Goal: Information Seeking & Learning: Learn about a topic

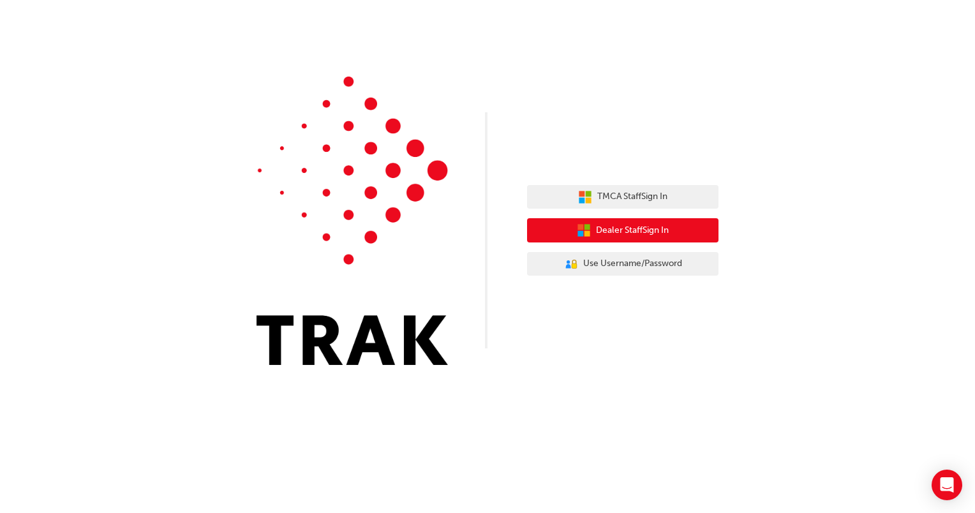
click at [649, 232] on span "Dealer Staff Sign In" at bounding box center [632, 230] width 73 height 15
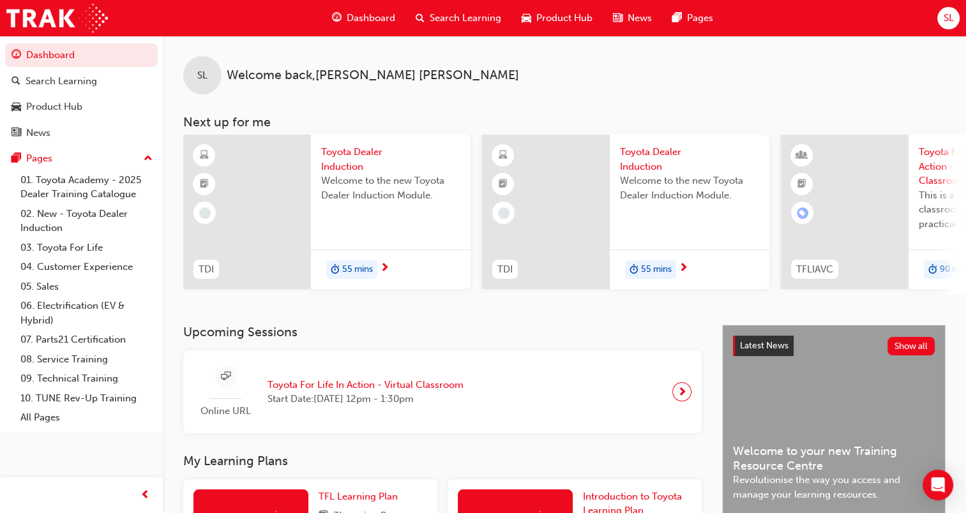
click at [336, 162] on span "Toyota Dealer Induction" at bounding box center [390, 159] width 139 height 29
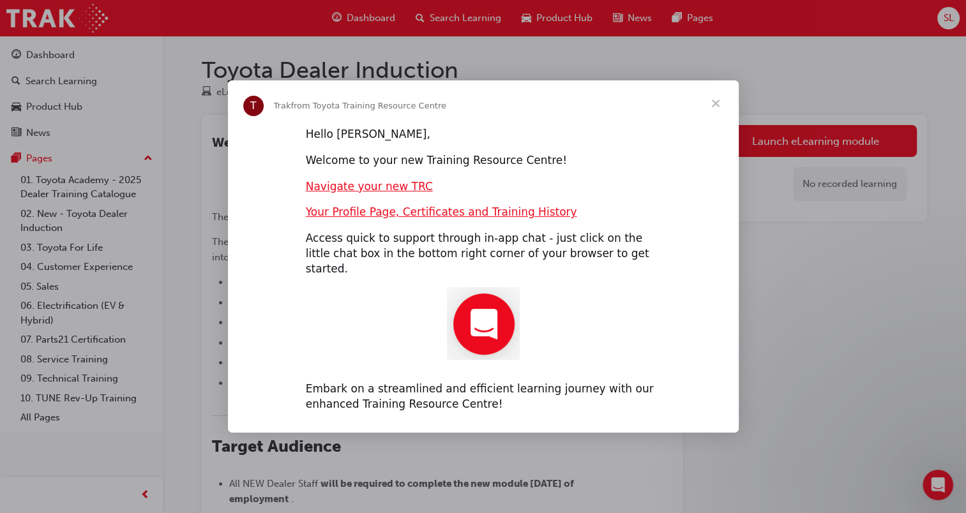
click at [712, 109] on span "Close" at bounding box center [716, 103] width 46 height 46
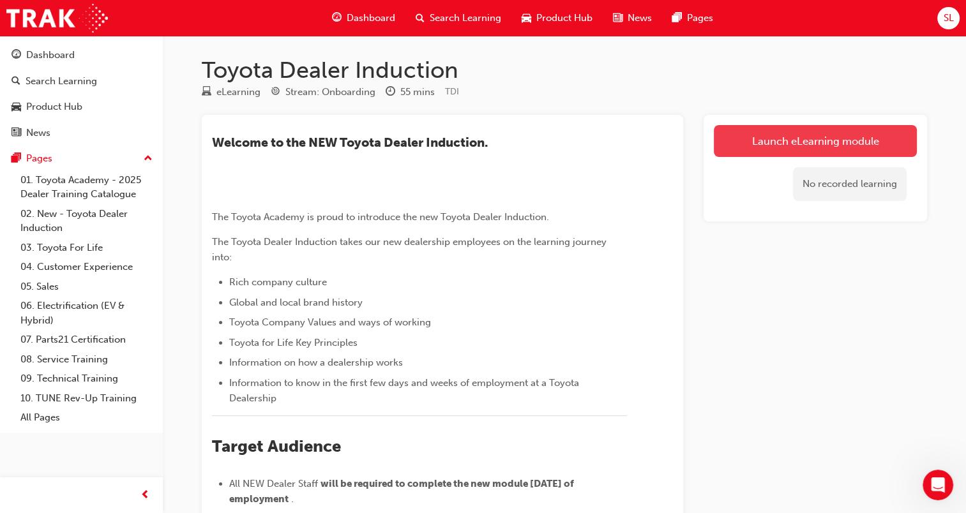
click at [813, 138] on link "Launch eLearning module" at bounding box center [815, 141] width 203 height 32
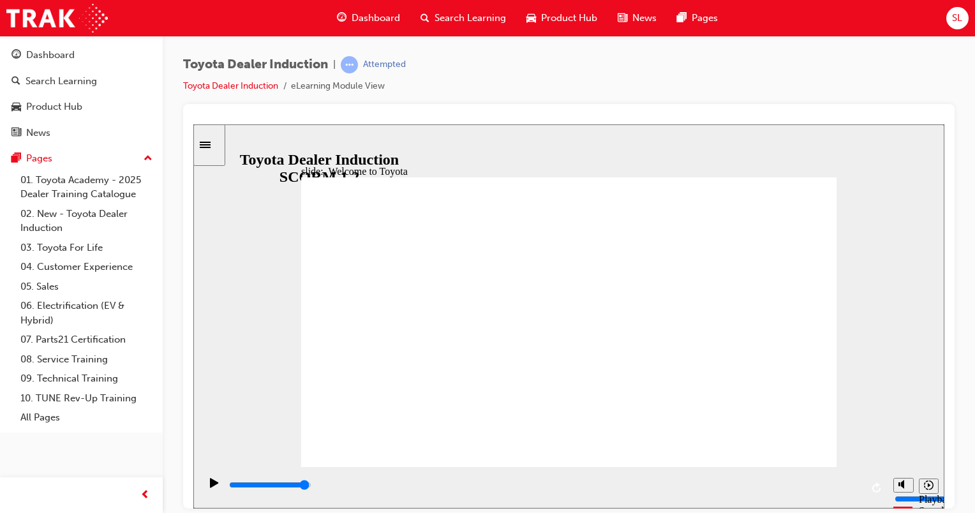
type input "7500"
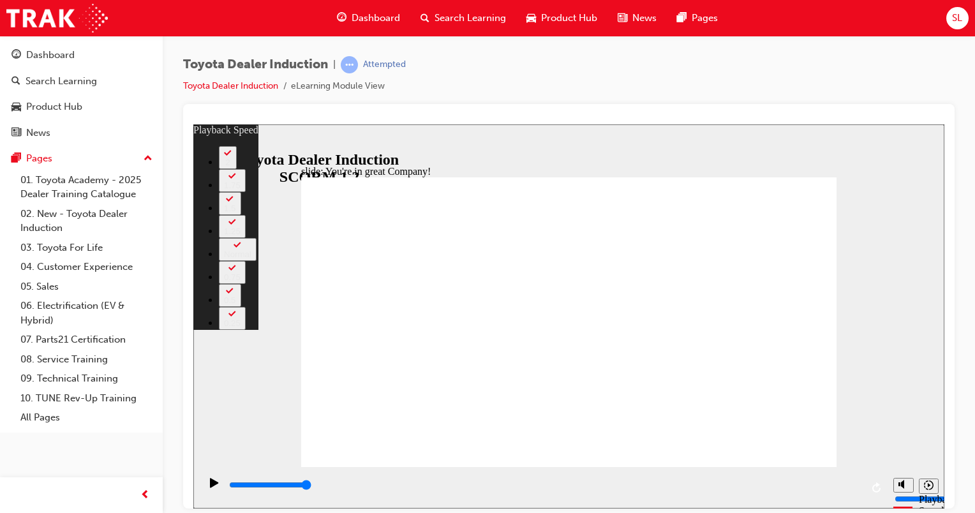
type input "156"
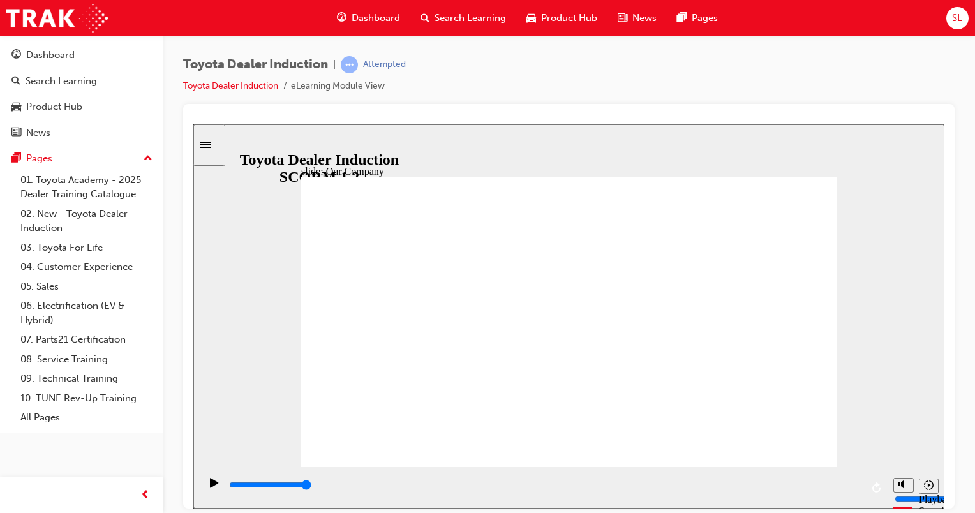
drag, startPoint x: 565, startPoint y: 410, endPoint x: 539, endPoint y: 412, distance: 26.2
drag, startPoint x: 428, startPoint y: 410, endPoint x: 476, endPoint y: 413, distance: 47.3
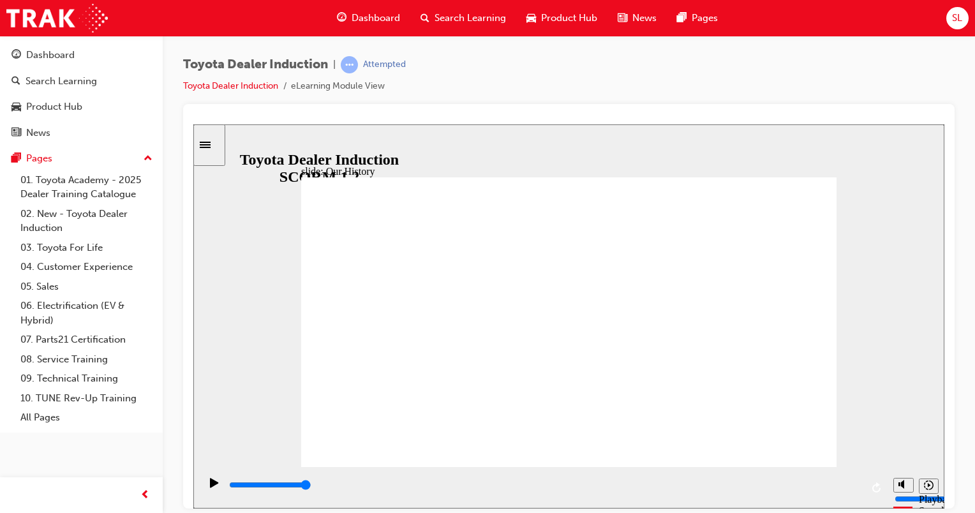
drag, startPoint x: 425, startPoint y: 409, endPoint x: 463, endPoint y: 410, distance: 37.7
drag, startPoint x: 431, startPoint y: 410, endPoint x: 513, endPoint y: 421, distance: 82.4
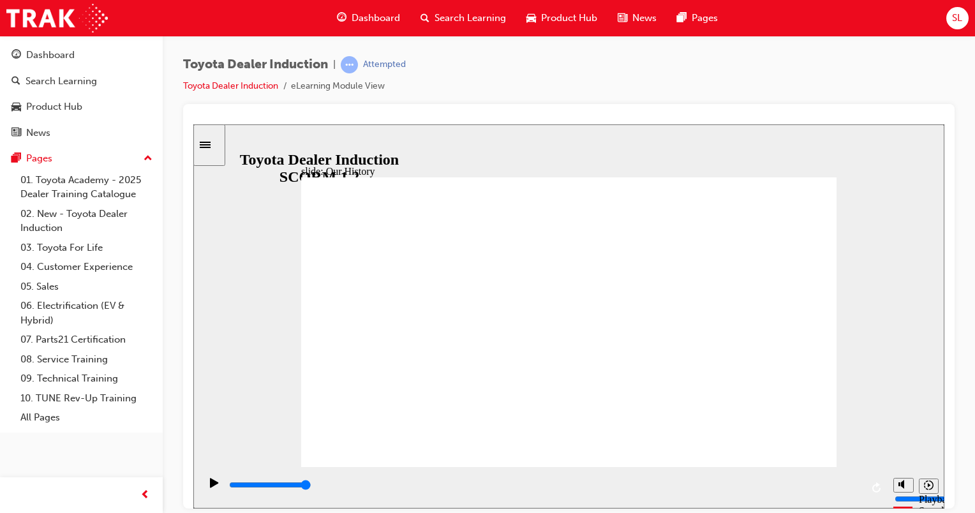
drag, startPoint x: 579, startPoint y: 414, endPoint x: 646, endPoint y: 413, distance: 67.0
drag, startPoint x: 548, startPoint y: 439, endPoint x: 582, endPoint y: 430, distance: 34.8
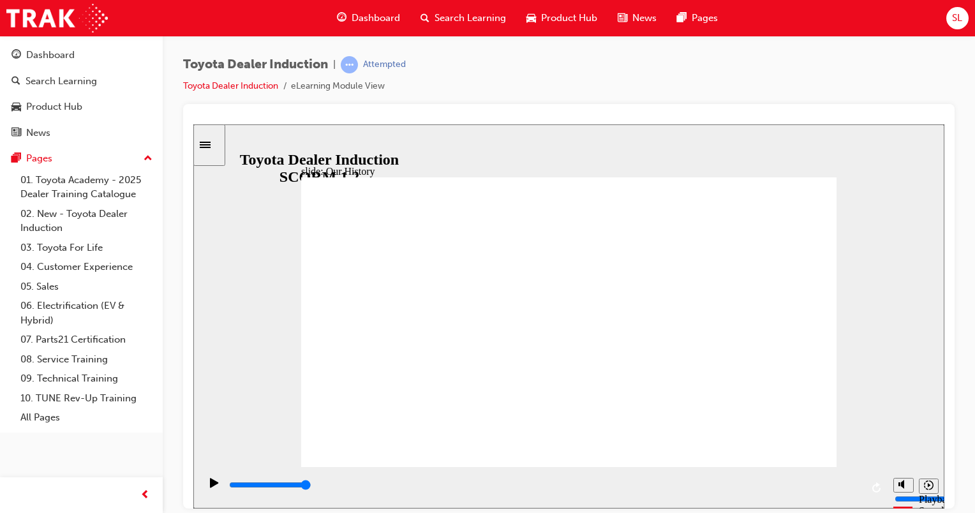
drag, startPoint x: 416, startPoint y: 401, endPoint x: 463, endPoint y: 408, distance: 48.4
drag, startPoint x: 424, startPoint y: 406, endPoint x: 470, endPoint y: 409, distance: 46.0
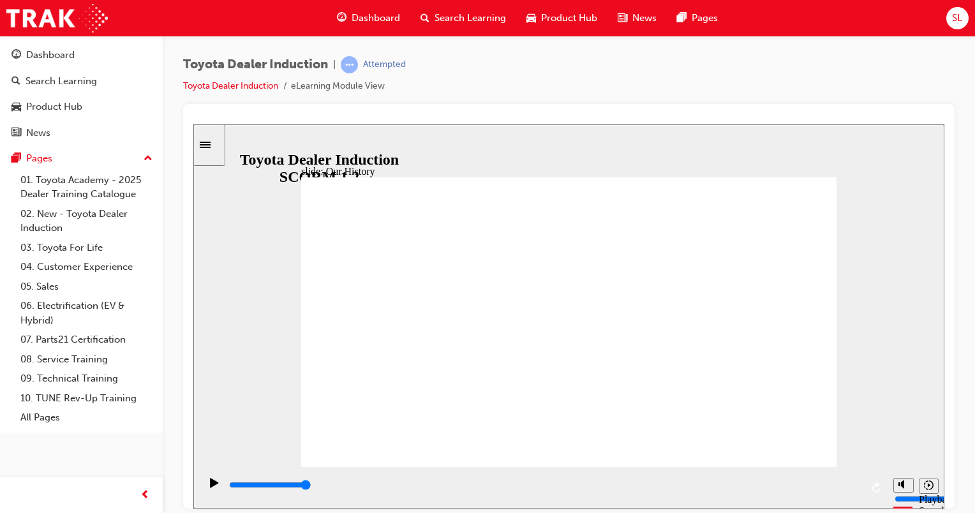
drag, startPoint x: 426, startPoint y: 406, endPoint x: 484, endPoint y: 395, distance: 59.1
drag, startPoint x: 428, startPoint y: 405, endPoint x: 461, endPoint y: 400, distance: 33.7
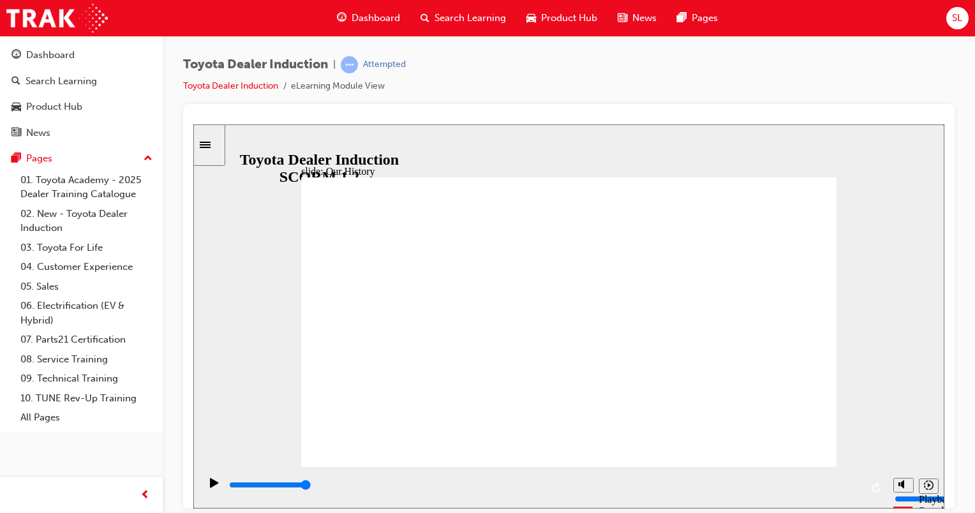
drag, startPoint x: 421, startPoint y: 375, endPoint x: 431, endPoint y: 376, distance: 10.9
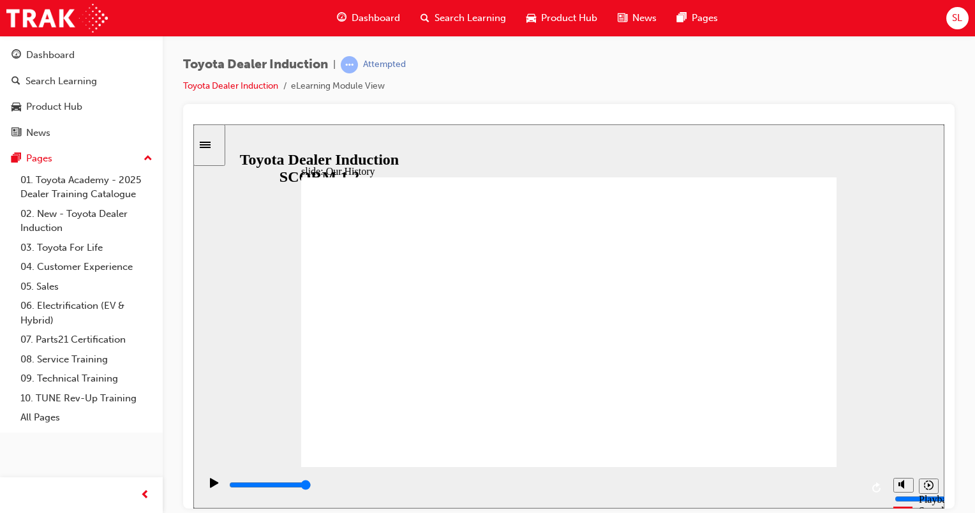
drag, startPoint x: 424, startPoint y: 405, endPoint x: 439, endPoint y: 400, distance: 16.1
drag, startPoint x: 417, startPoint y: 394, endPoint x: 449, endPoint y: 405, distance: 33.7
drag, startPoint x: 424, startPoint y: 406, endPoint x: 442, endPoint y: 409, distance: 17.4
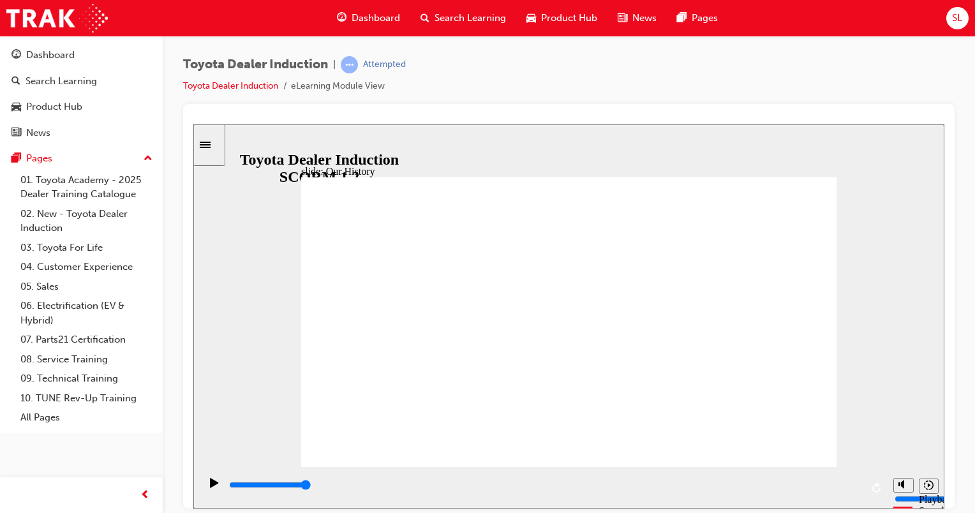
drag, startPoint x: 428, startPoint y: 409, endPoint x: 458, endPoint y: 412, distance: 30.8
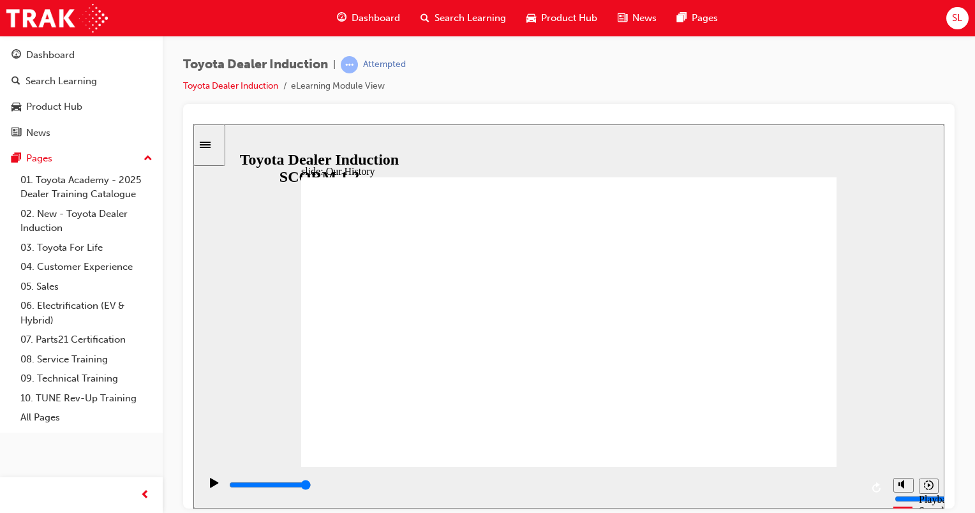
drag, startPoint x: 476, startPoint y: 410, endPoint x: 490, endPoint y: 412, distance: 14.8
drag, startPoint x: 490, startPoint y: 412, endPoint x: 504, endPoint y: 413, distance: 13.4
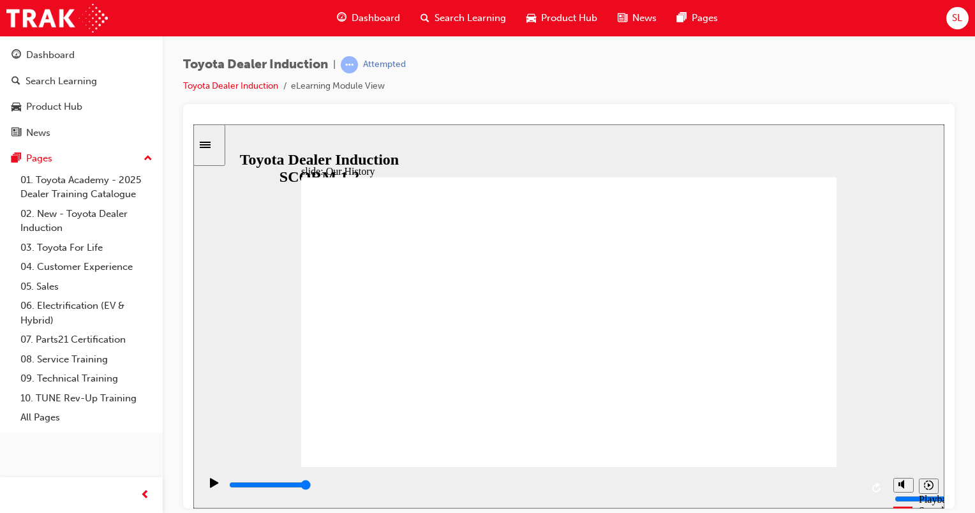
drag, startPoint x: 522, startPoint y: 414, endPoint x: 536, endPoint y: 412, distance: 14.3
drag, startPoint x: 536, startPoint y: 412, endPoint x: 557, endPoint y: 412, distance: 20.4
drag, startPoint x: 557, startPoint y: 412, endPoint x: 573, endPoint y: 412, distance: 16.6
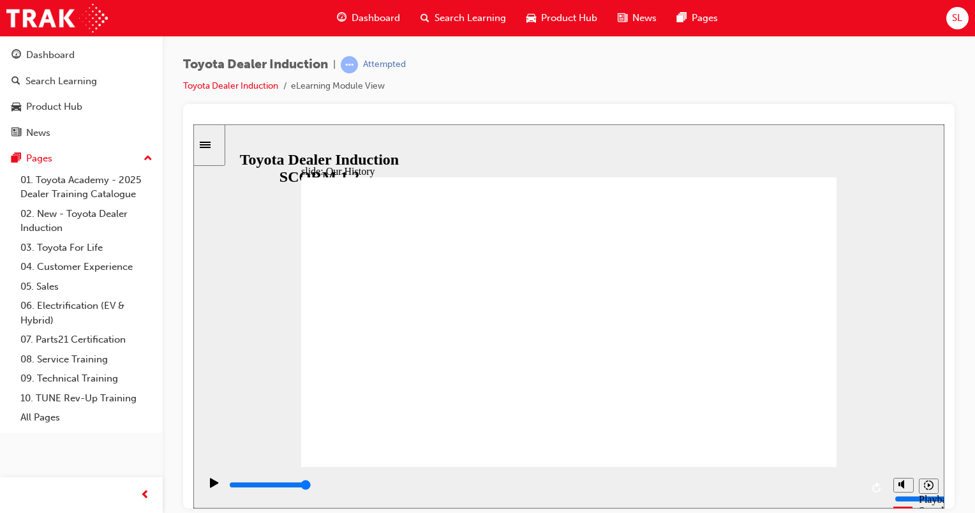
drag, startPoint x: 589, startPoint y: 412, endPoint x: 616, endPoint y: 411, distance: 27.5
drag, startPoint x: 616, startPoint y: 411, endPoint x: 637, endPoint y: 412, distance: 21.1
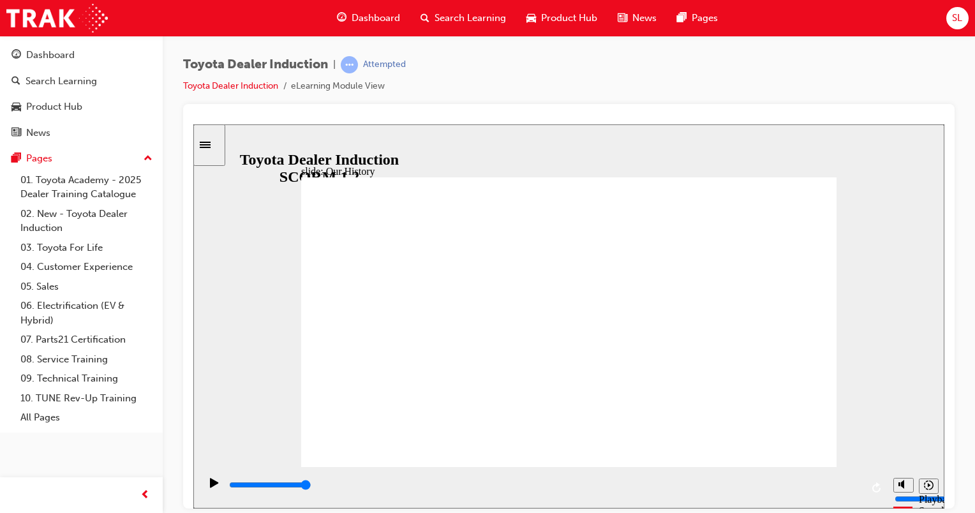
drag, startPoint x: 637, startPoint y: 412, endPoint x: 652, endPoint y: 413, distance: 15.3
drag, startPoint x: 671, startPoint y: 414, endPoint x: 682, endPoint y: 412, distance: 10.3
drag, startPoint x: 682, startPoint y: 412, endPoint x: 705, endPoint y: 414, distance: 23.1
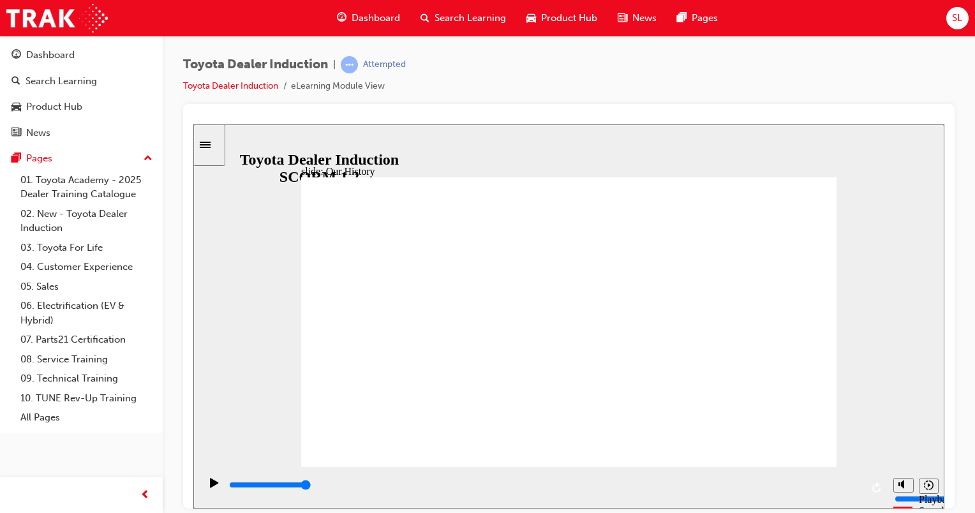
drag, startPoint x: 705, startPoint y: 414, endPoint x: 717, endPoint y: 415, distance: 12.8
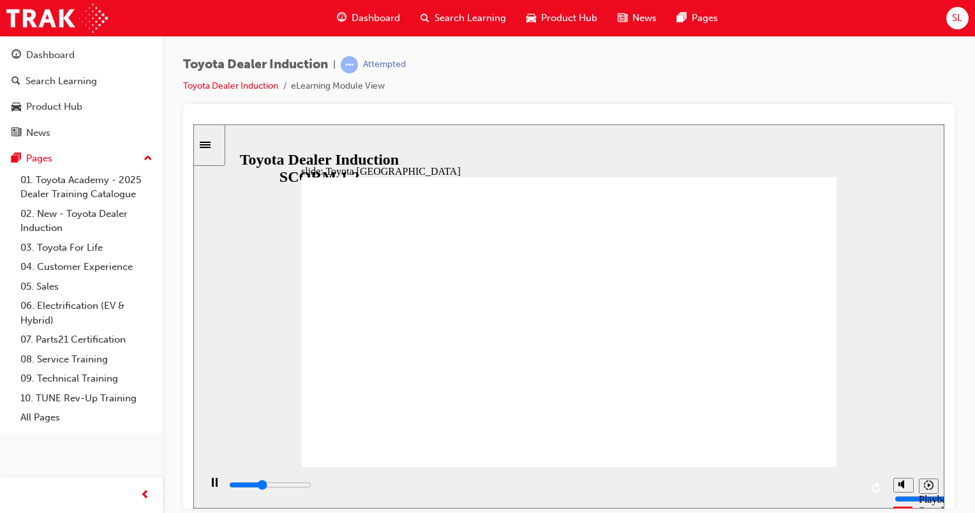
drag, startPoint x: 447, startPoint y: 410, endPoint x: 426, endPoint y: 410, distance: 20.4
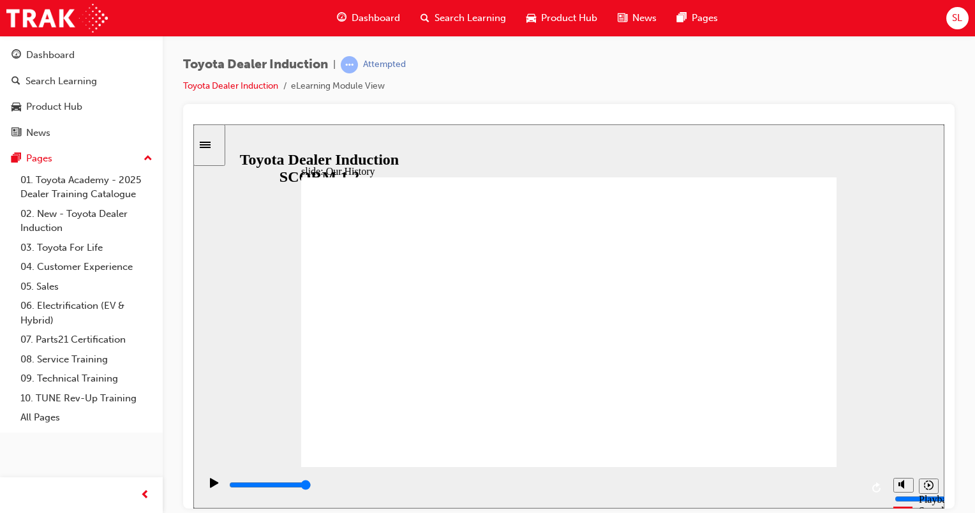
drag, startPoint x: 421, startPoint y: 396, endPoint x: 449, endPoint y: 399, distance: 27.6
drag, startPoint x: 521, startPoint y: 392, endPoint x: 537, endPoint y: 371, distance: 25.5
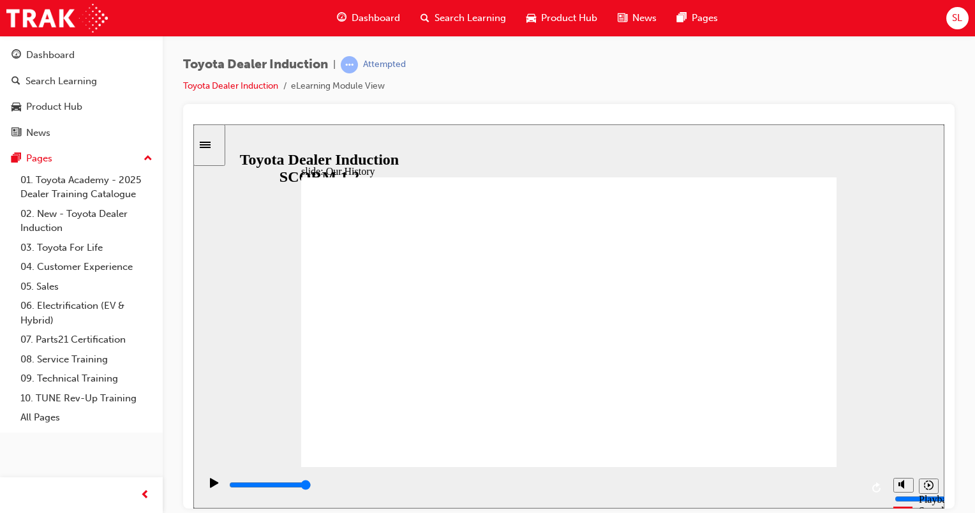
drag, startPoint x: 498, startPoint y: 318, endPoint x: 553, endPoint y: 329, distance: 56.0
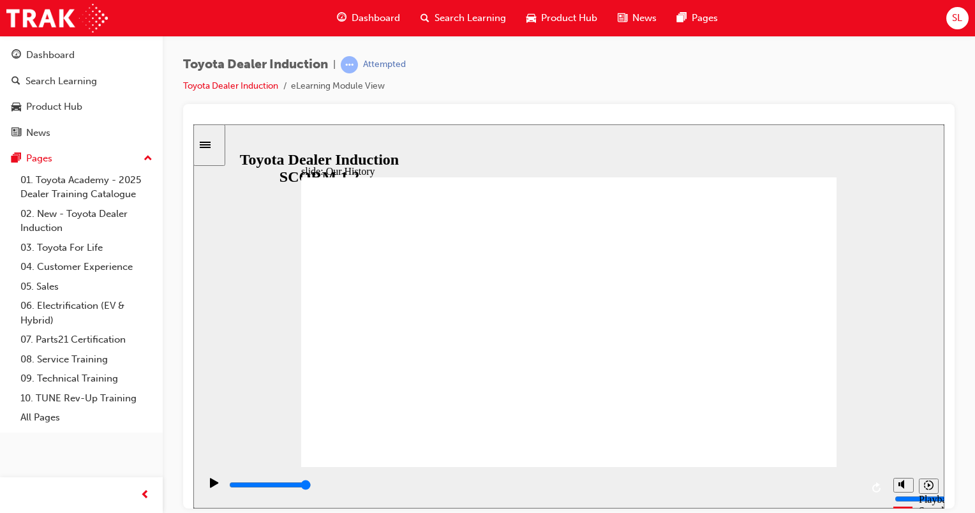
drag, startPoint x: 646, startPoint y: 318, endPoint x: 654, endPoint y: 319, distance: 7.7
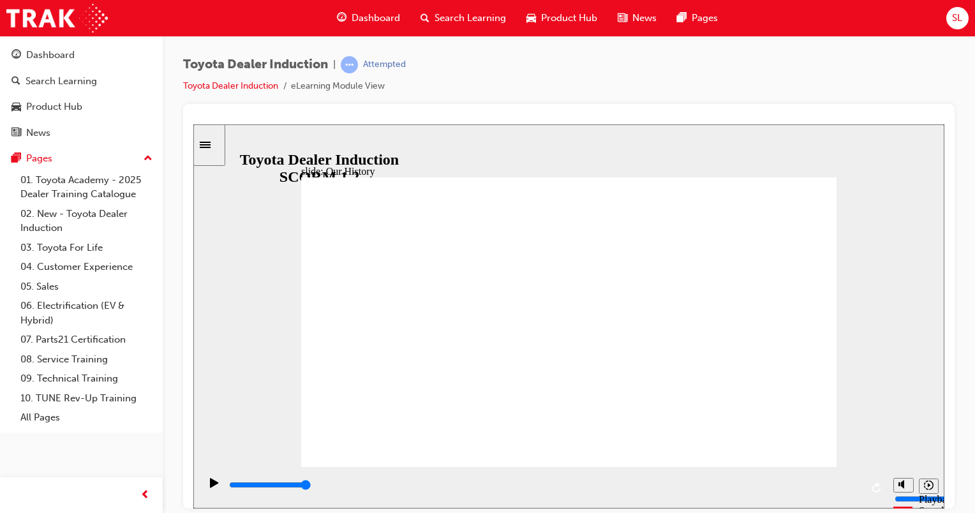
drag
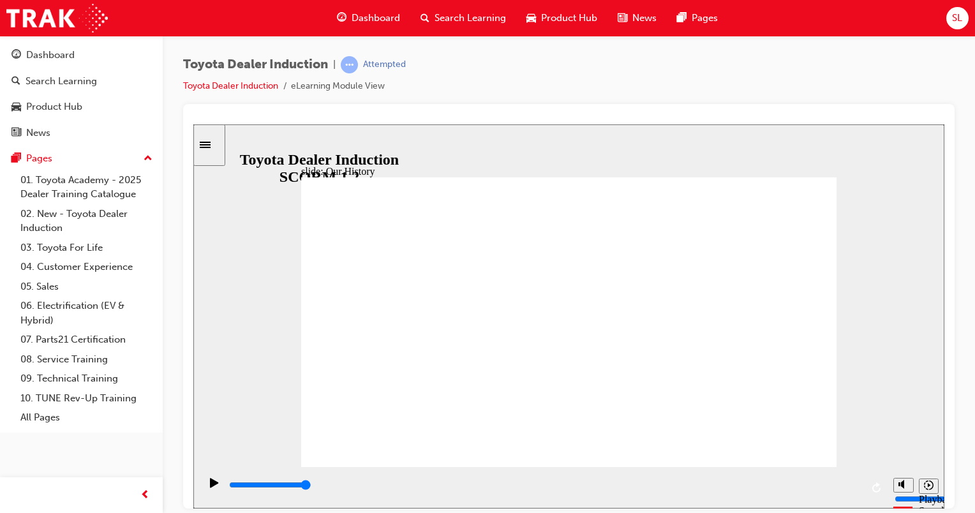
drag, startPoint x: 422, startPoint y: 403, endPoint x: 451, endPoint y: 403, distance: 29.4
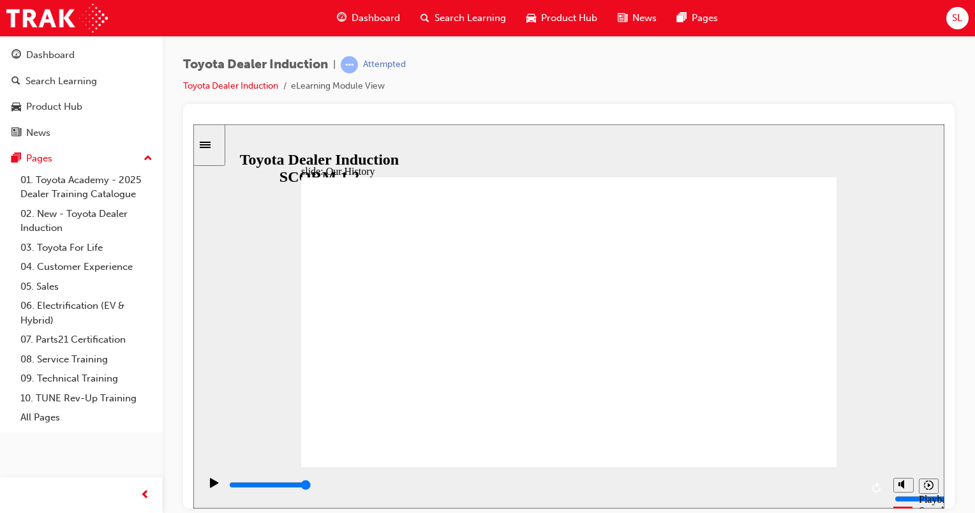
drag, startPoint x: 434, startPoint y: 393, endPoint x: 452, endPoint y: 393, distance: 17.9
drag, startPoint x: 420, startPoint y: 373, endPoint x: 442, endPoint y: 376, distance: 21.9
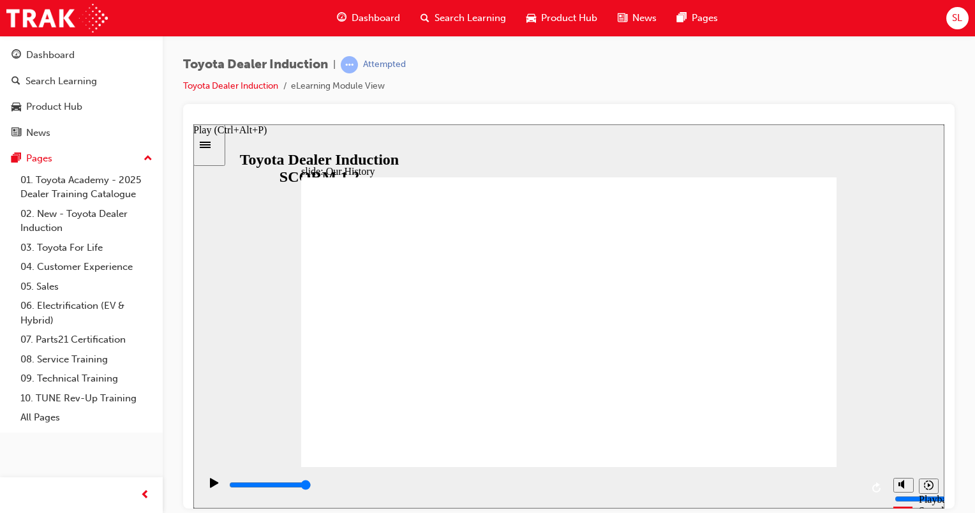
click at [212, 481] on icon "Play (Ctrl+Alt+P)" at bounding box center [214, 482] width 9 height 10
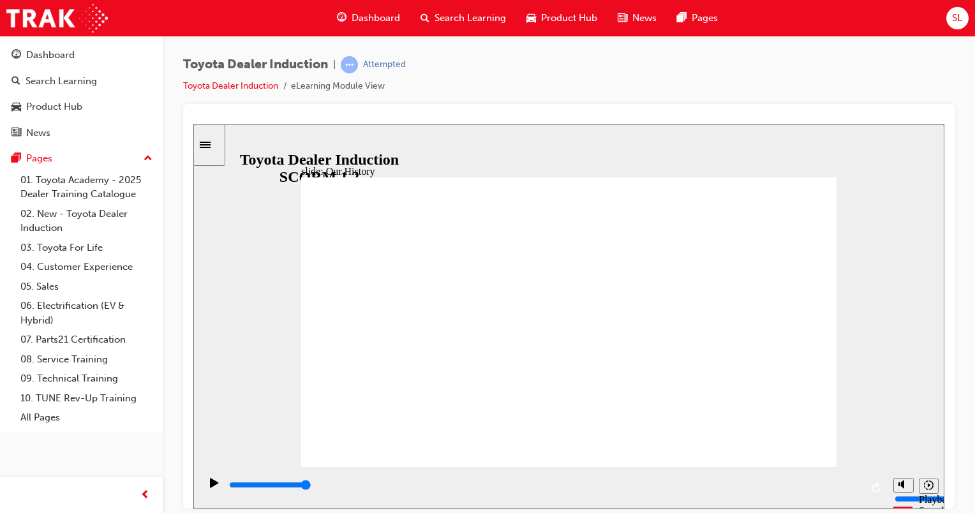
drag, startPoint x: 419, startPoint y: 408, endPoint x: 540, endPoint y: 409, distance: 121.3
drag, startPoint x: 580, startPoint y: 410, endPoint x: 721, endPoint y: 410, distance: 140.4
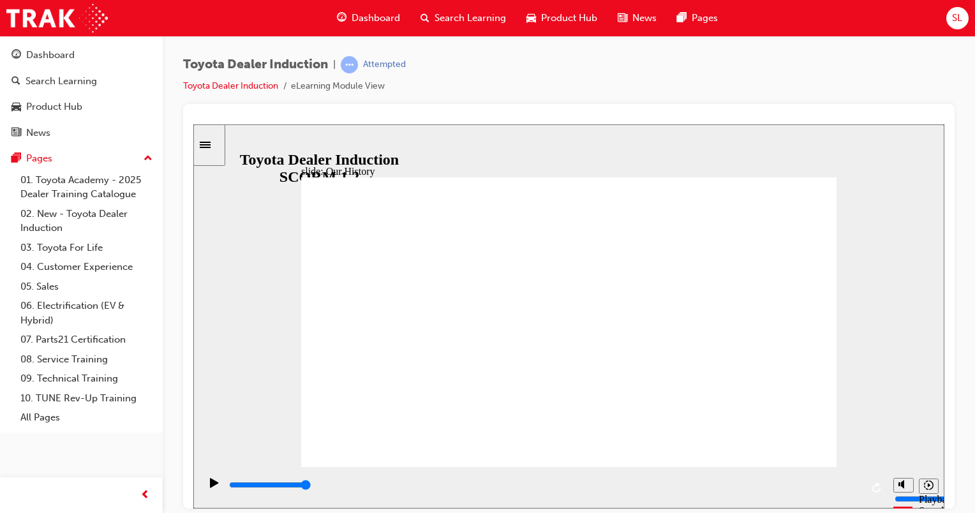
drag, startPoint x: 574, startPoint y: 407, endPoint x: 590, endPoint y: 411, distance: 16.6
drag, startPoint x: 569, startPoint y: 407, endPoint x: 591, endPoint y: 409, distance: 21.9
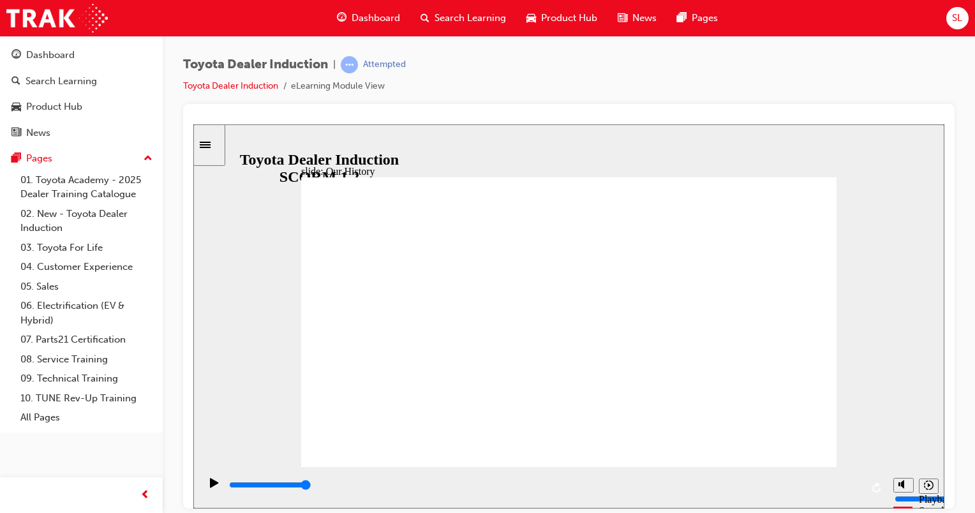
drag, startPoint x: 573, startPoint y: 412, endPoint x: 690, endPoint y: 410, distance: 116.8
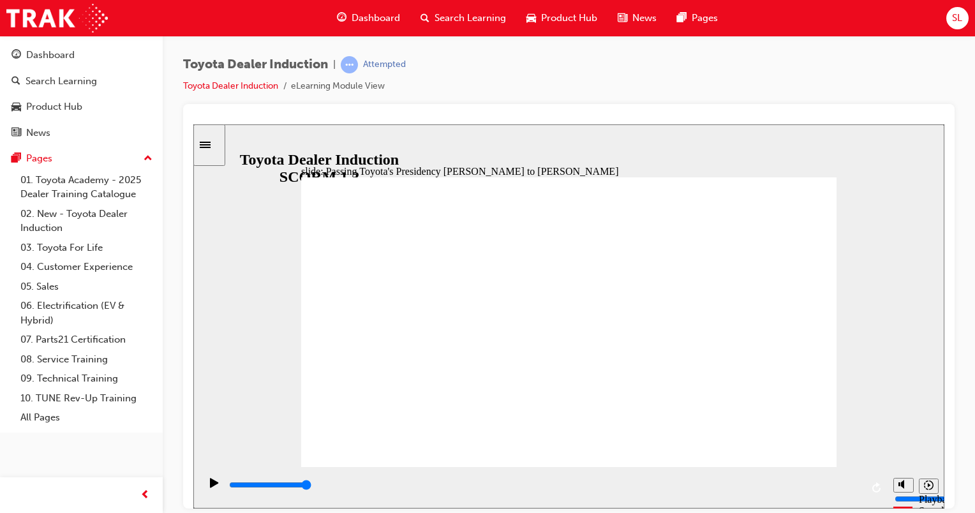
type input "5000"
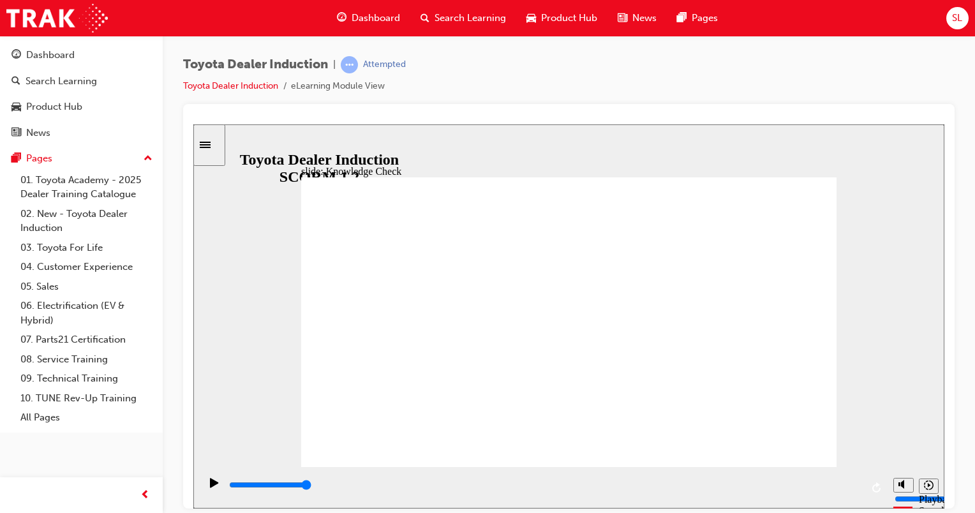
radio input "true"
type input "5000"
radio input "true"
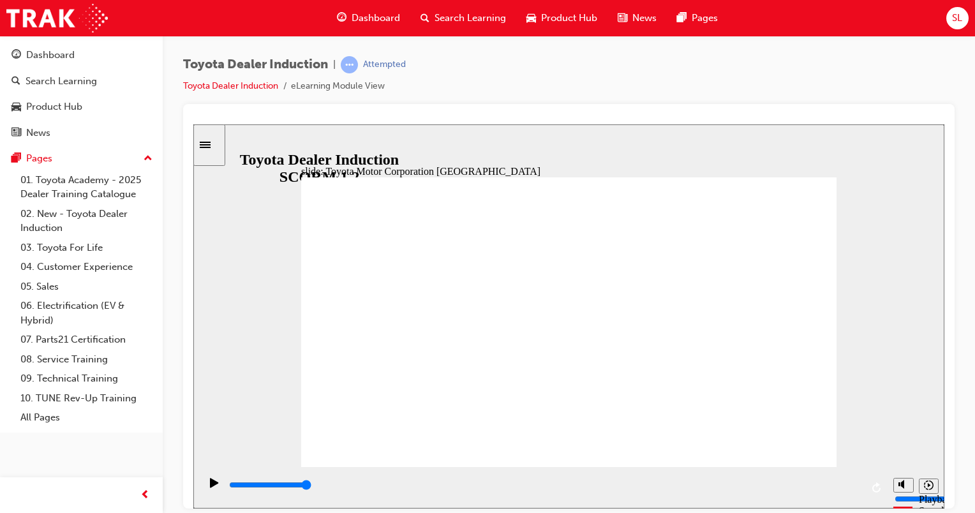
type input "15300"
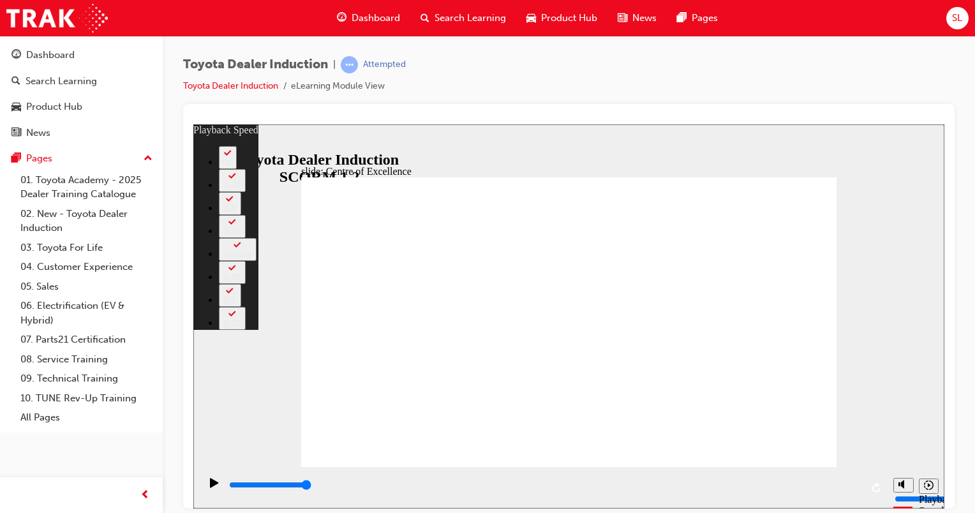
type input "248"
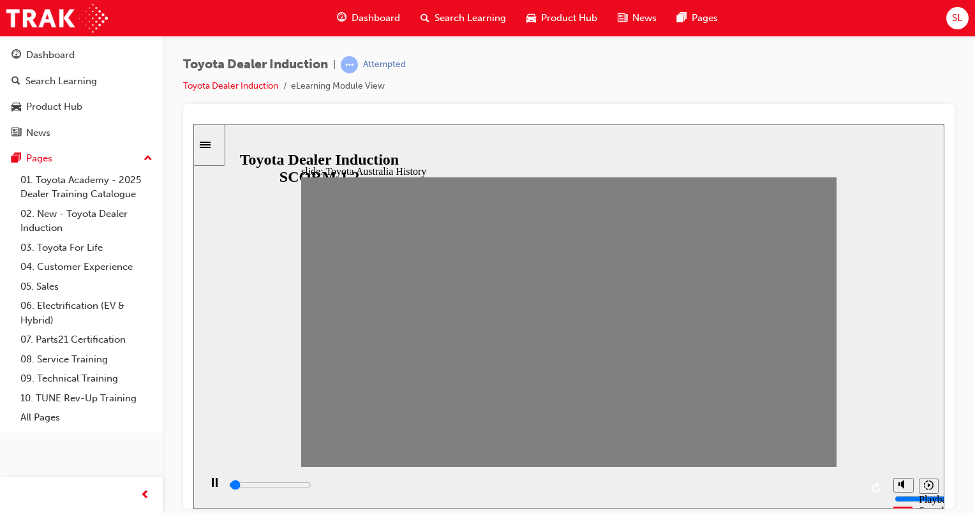
drag, startPoint x: 319, startPoint y: 326, endPoint x: 343, endPoint y: 323, distance: 25.0
drag, startPoint x: 333, startPoint y: 331, endPoint x: 360, endPoint y: 328, distance: 26.9
drag, startPoint x: 367, startPoint y: 328, endPoint x: 393, endPoint y: 330, distance: 26.2
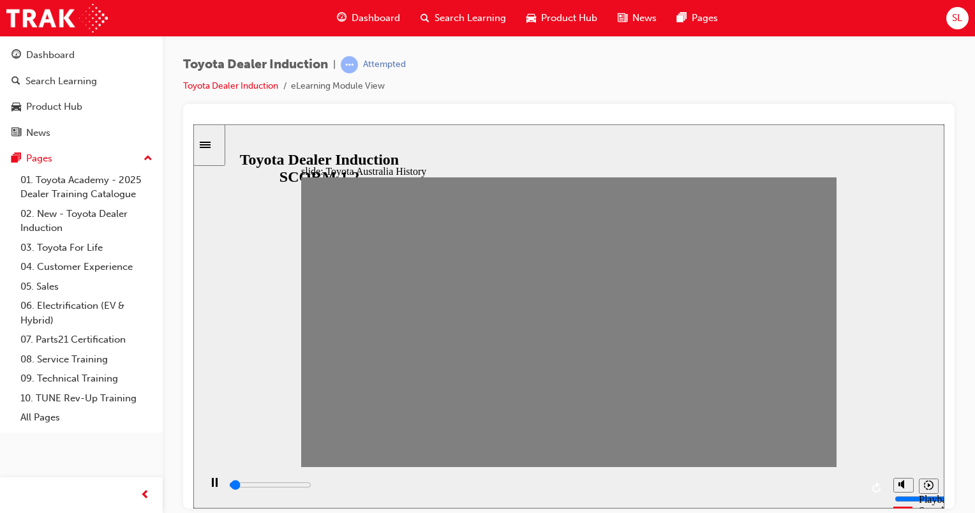
drag, startPoint x: 393, startPoint y: 330, endPoint x: 414, endPoint y: 329, distance: 20.4
drag, startPoint x: 414, startPoint y: 329, endPoint x: 434, endPoint y: 329, distance: 20.4
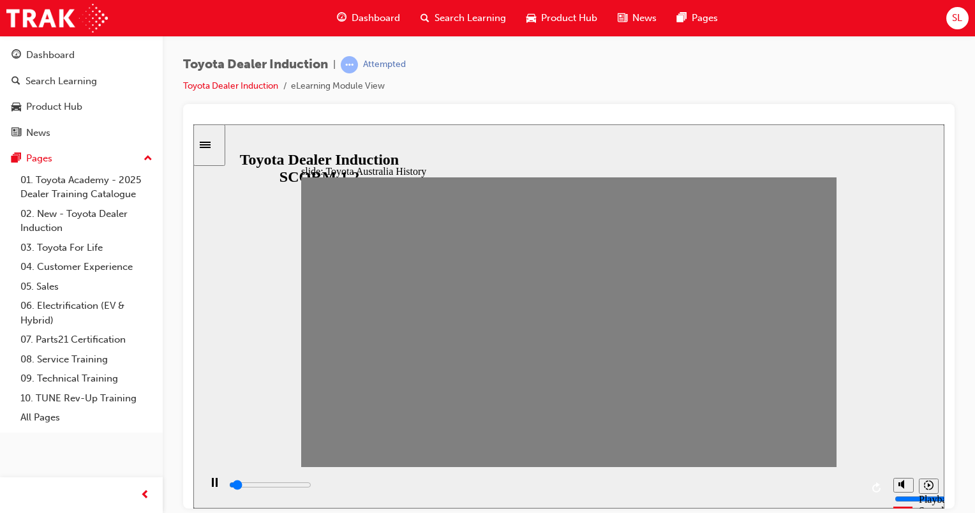
drag, startPoint x: 434, startPoint y: 329, endPoint x: 460, endPoint y: 331, distance: 25.7
drag, startPoint x: 460, startPoint y: 331, endPoint x: 488, endPoint y: 331, distance: 28.1
drag, startPoint x: 488, startPoint y: 331, endPoint x: 531, endPoint y: 327, distance: 43.6
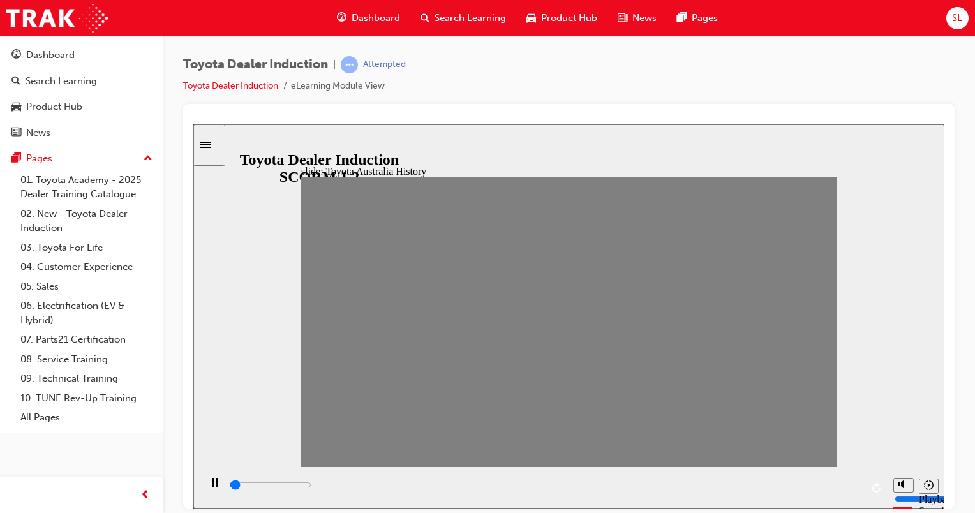
type input "0"
type input "8"
drag, startPoint x: 531, startPoint y: 327, endPoint x: 513, endPoint y: 328, distance: 17.9
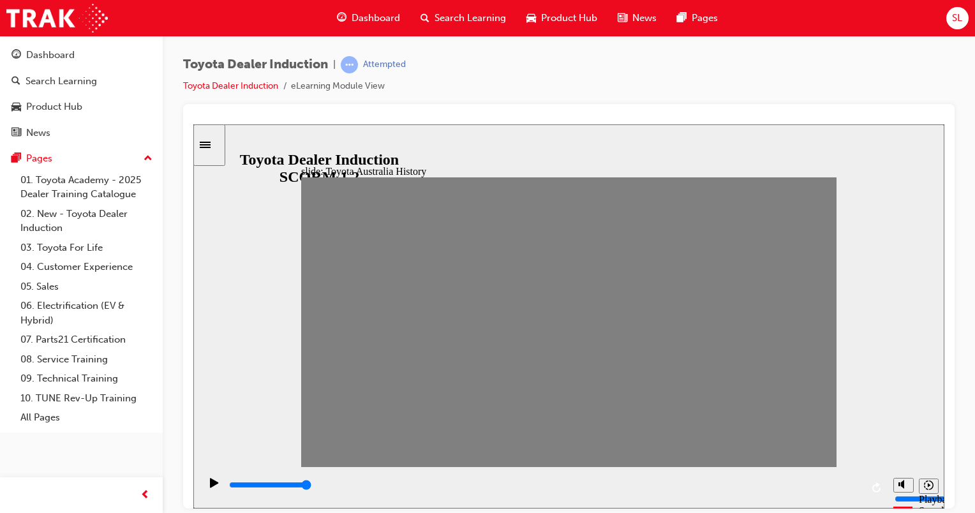
type input "0"
type input "9"
drag, startPoint x: 515, startPoint y: 328, endPoint x: 536, endPoint y: 324, distance: 20.8
drag, startPoint x: 536, startPoint y: 324, endPoint x: 560, endPoint y: 326, distance: 24.3
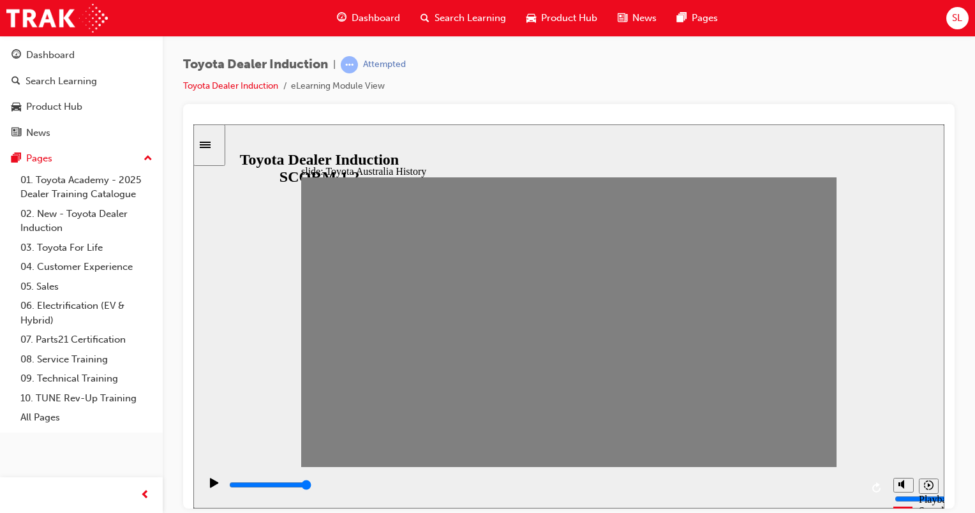
drag, startPoint x: 562, startPoint y: 328, endPoint x: 585, endPoint y: 328, distance: 23.0
drag, startPoint x: 585, startPoint y: 328, endPoint x: 610, endPoint y: 328, distance: 24.3
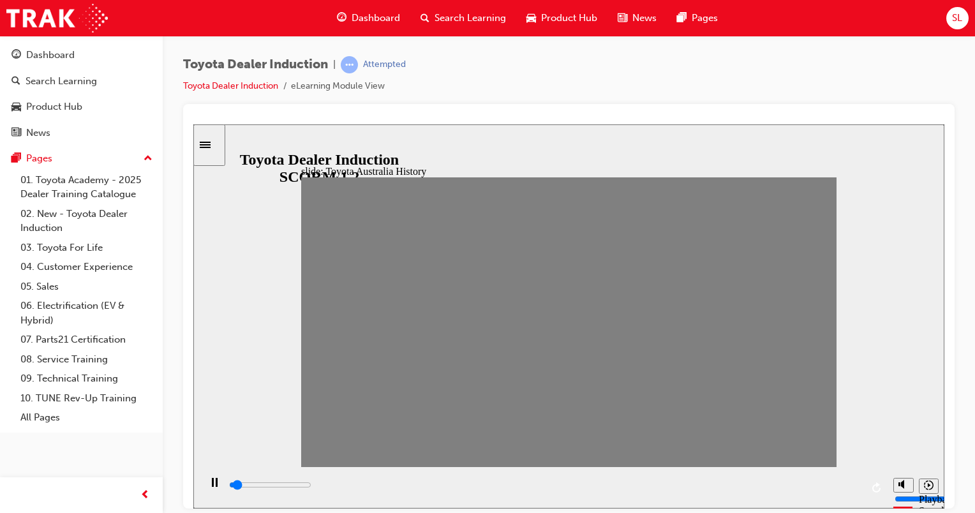
drag, startPoint x: 610, startPoint y: 328, endPoint x: 638, endPoint y: 334, distance: 29.4
drag, startPoint x: 638, startPoint y: 334, endPoint x: 659, endPoint y: 333, distance: 20.5
drag, startPoint x: 664, startPoint y: 331, endPoint x: 687, endPoint y: 333, distance: 23.7
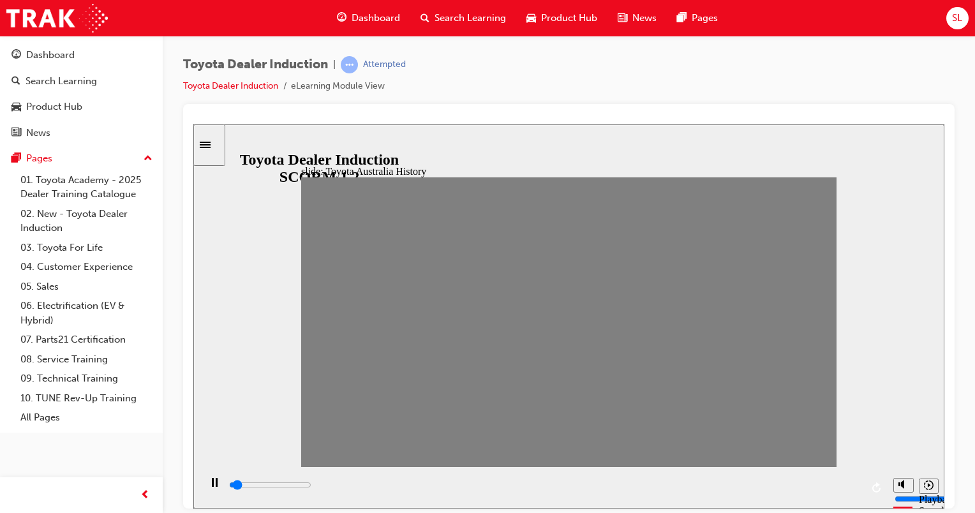
drag, startPoint x: 687, startPoint y: 333, endPoint x: 707, endPoint y: 331, distance: 19.9
drag, startPoint x: 712, startPoint y: 327, endPoint x: 733, endPoint y: 326, distance: 21.1
drag, startPoint x: 733, startPoint y: 326, endPoint x: 753, endPoint y: 326, distance: 19.8
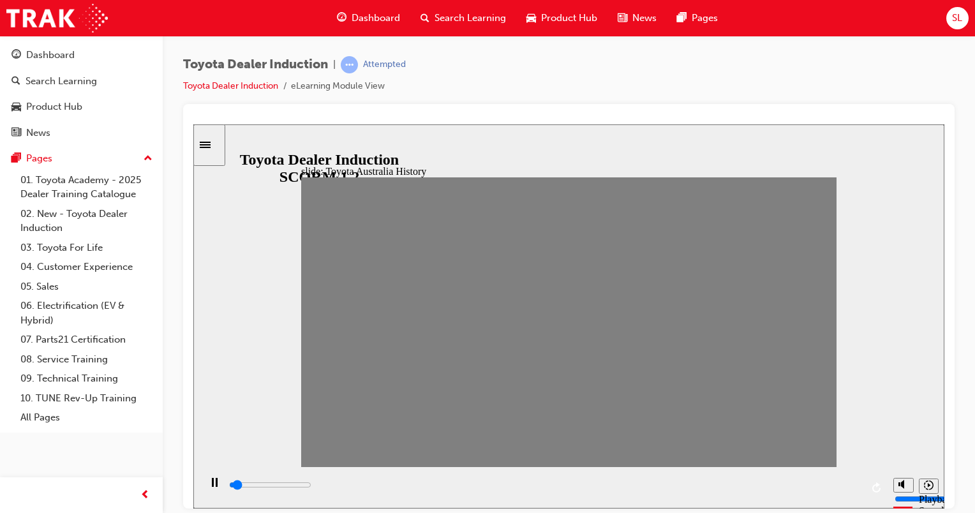
drag, startPoint x: 755, startPoint y: 327, endPoint x: 792, endPoint y: 331, distance: 37.2
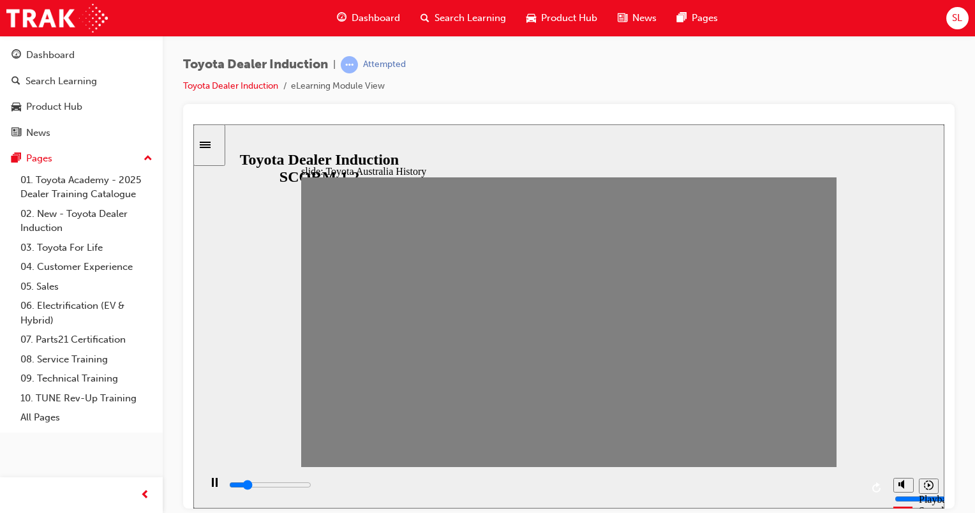
drag, startPoint x: 816, startPoint y: 323, endPoint x: 786, endPoint y: 330, distance: 30.8
type input "0"
type input "19"
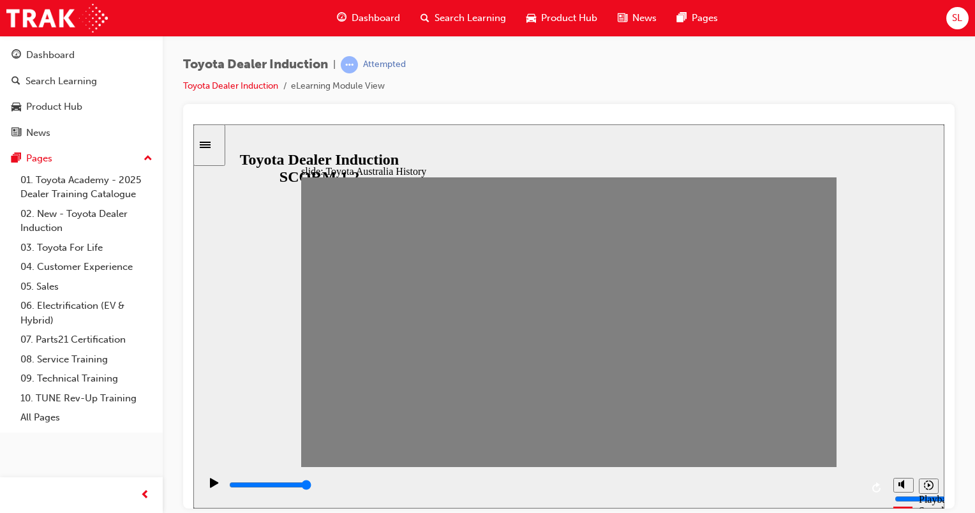
type input "0"
type input "20"
drag, startPoint x: 793, startPoint y: 330, endPoint x: 816, endPoint y: 331, distance: 23.0
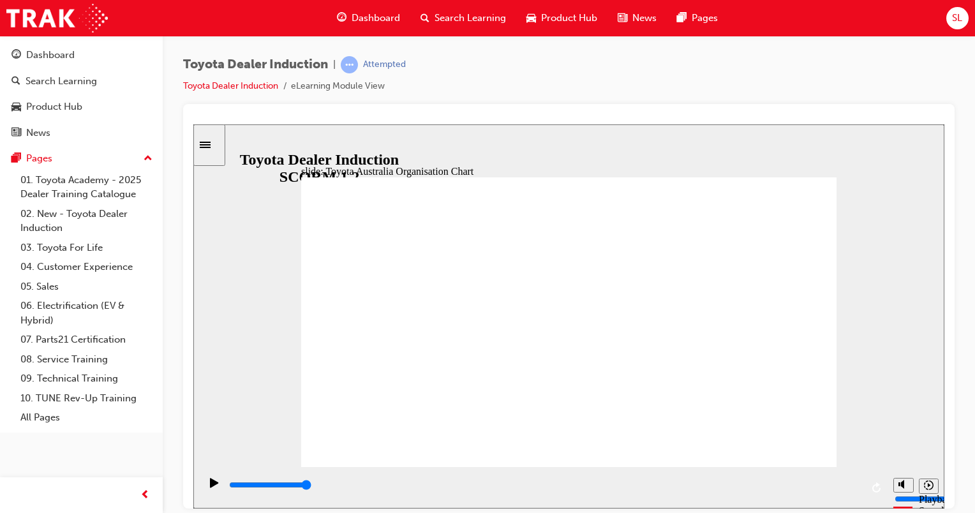
type input "3900"
radio input "true"
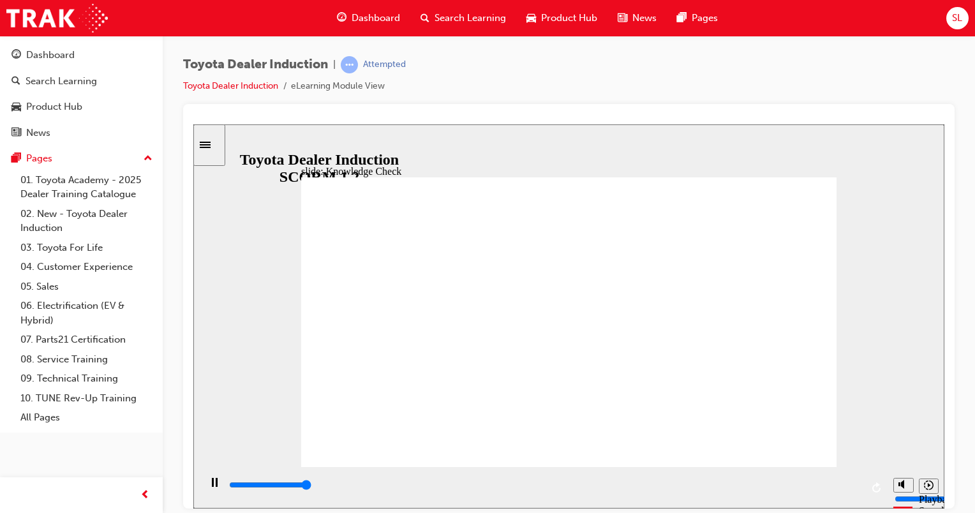
type input "4600"
radio input "true"
type input "5000"
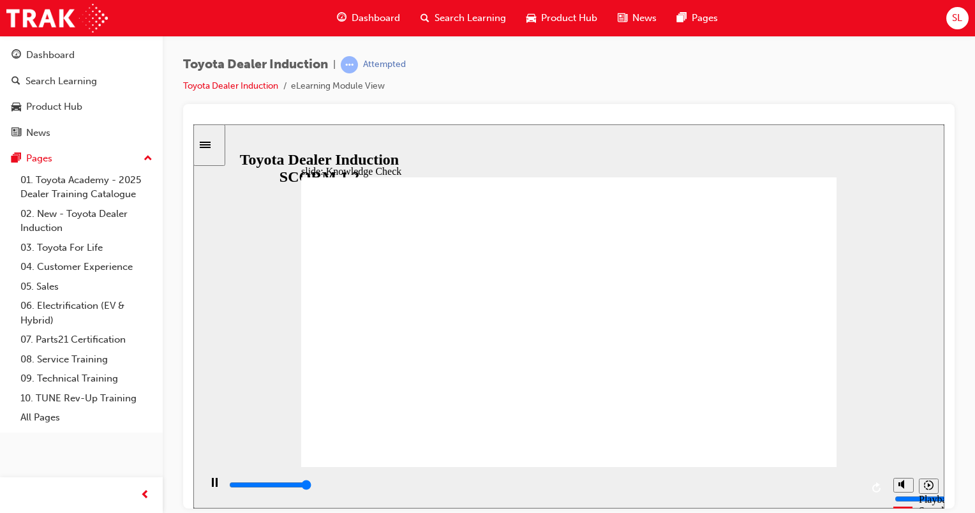
radio input "true"
type input "9200"
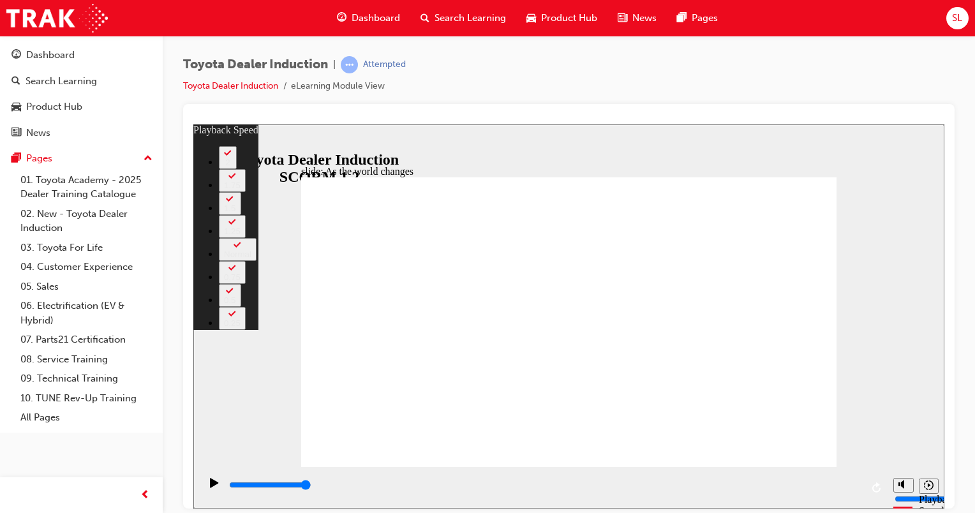
type input "128"
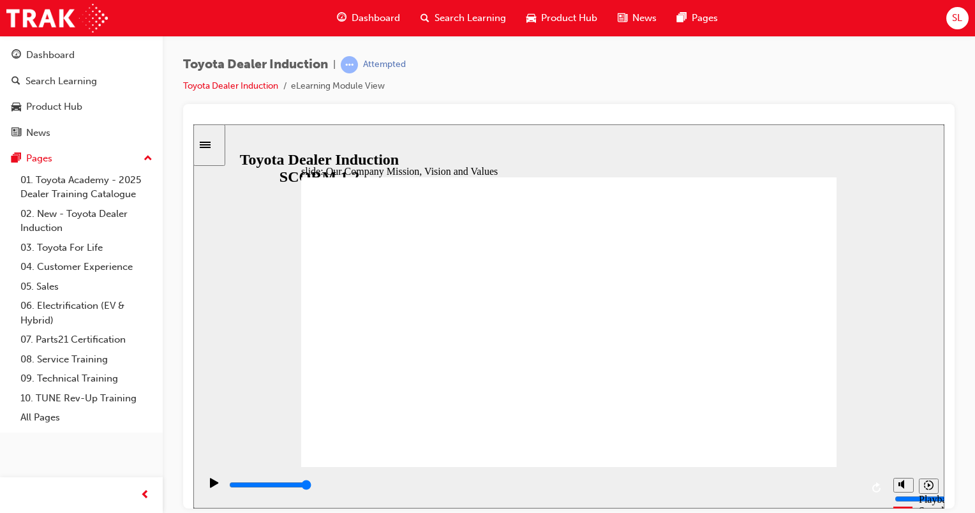
type input "33400"
type input "5000"
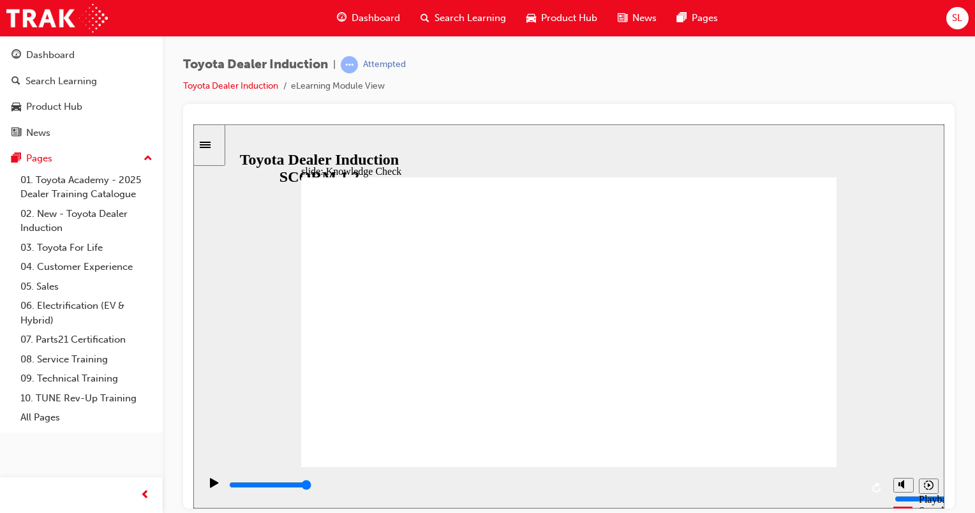
type input "happiness"
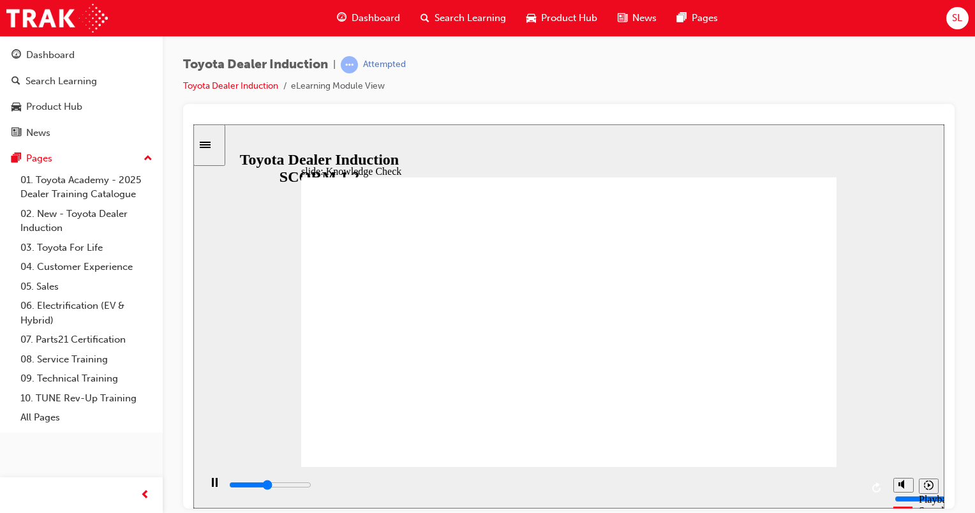
type input "4800"
type input "moved"
type input "5000"
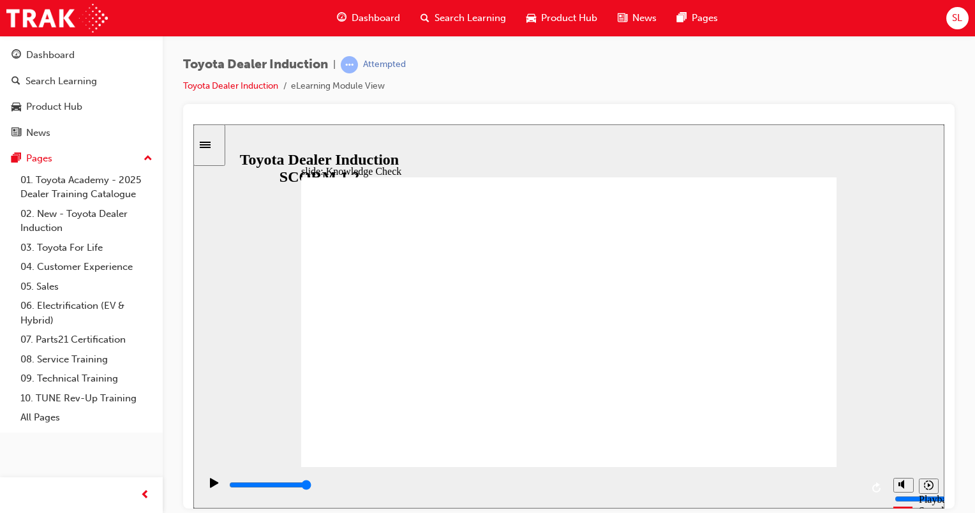
type input "moved"
type input "6500"
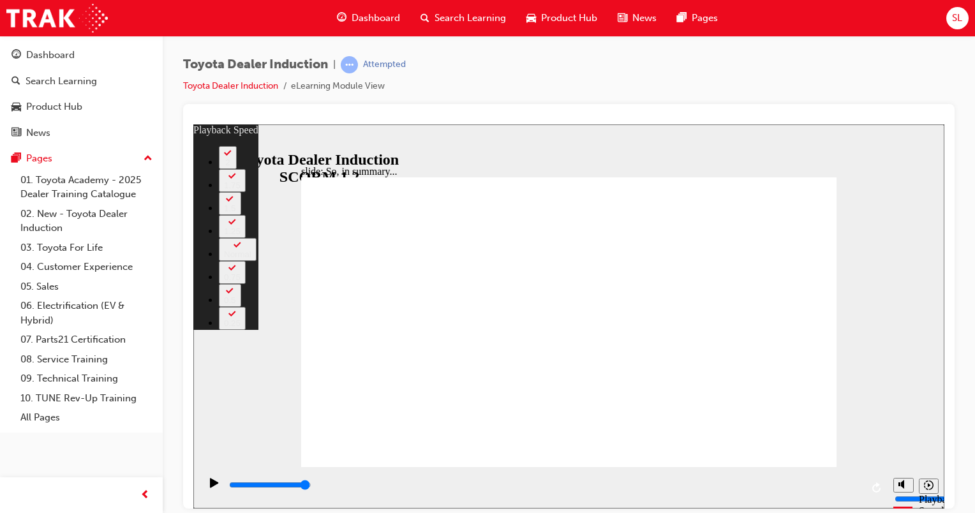
type input "128"
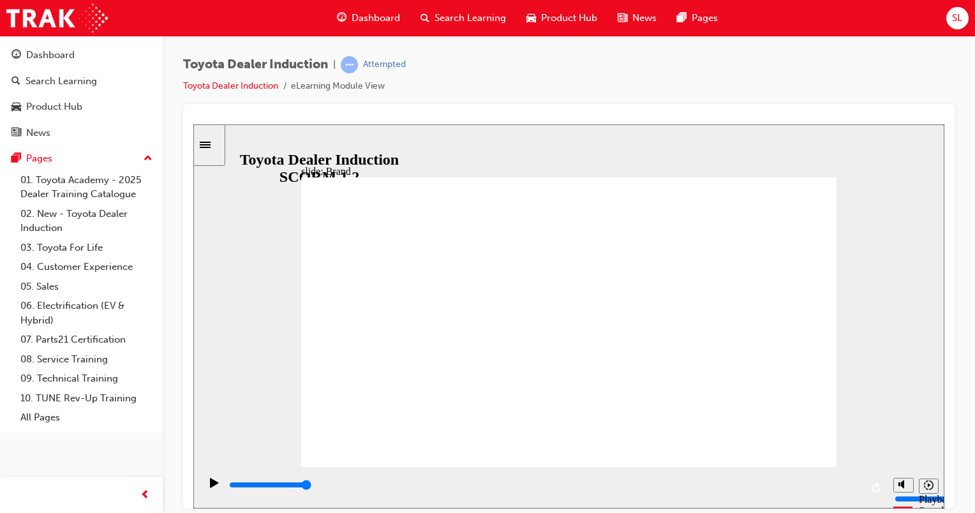
type input "8400"
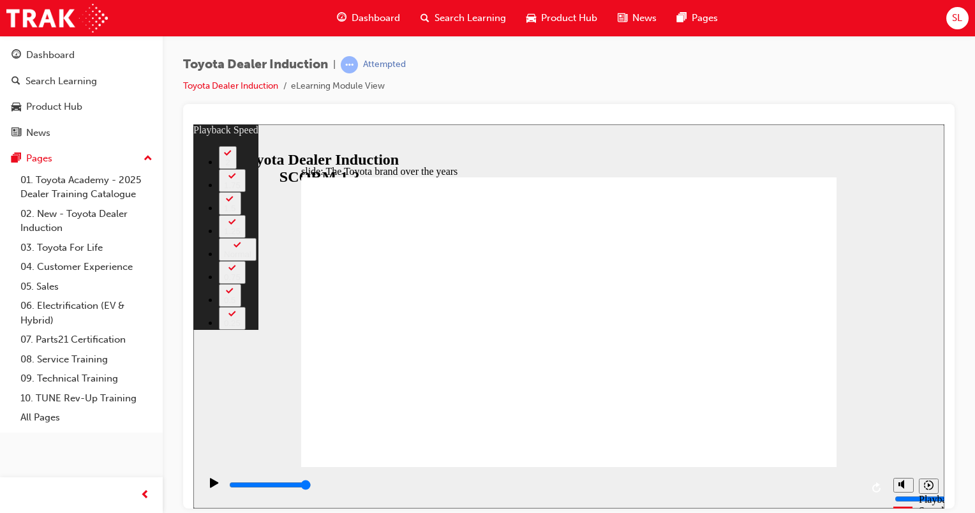
type input "165"
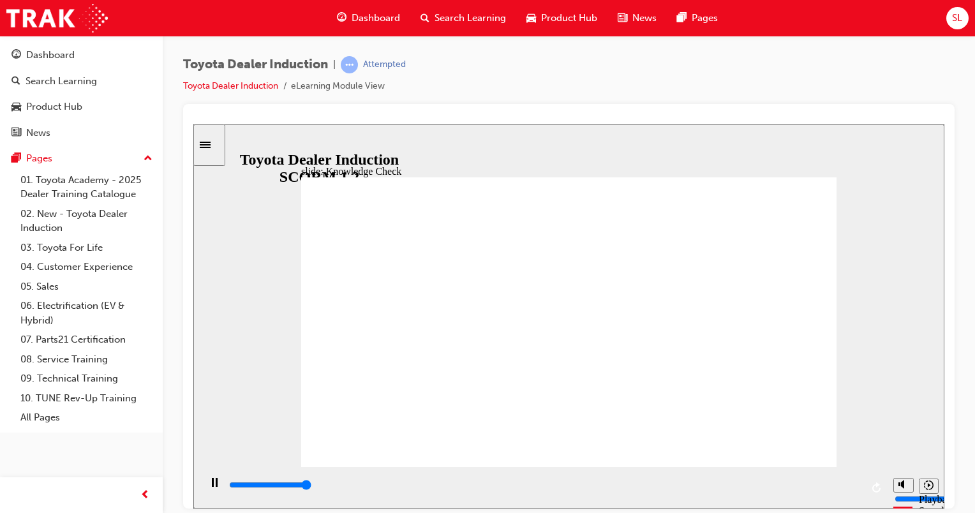
type input "5000"
radio input "true"
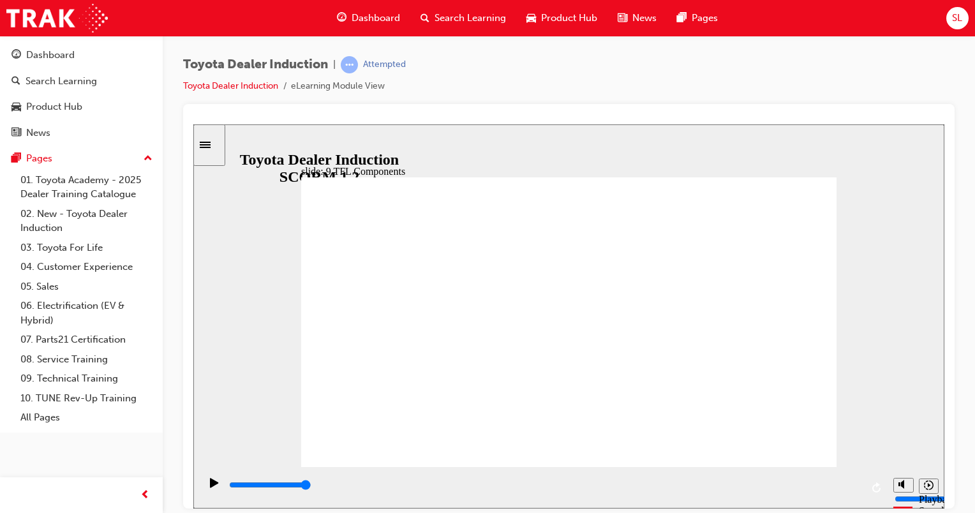
drag, startPoint x: 791, startPoint y: 449, endPoint x: 808, endPoint y: 206, distance: 243.8
type input "10800"
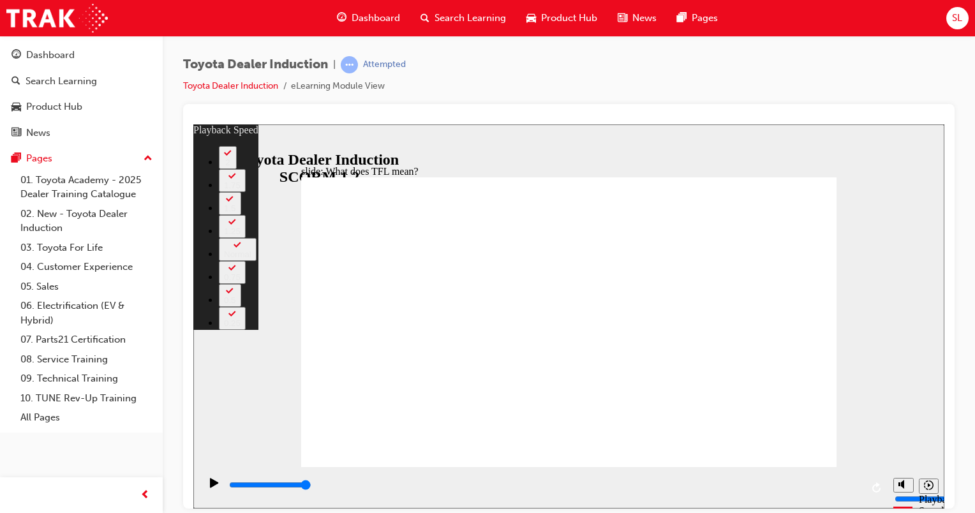
type input "139"
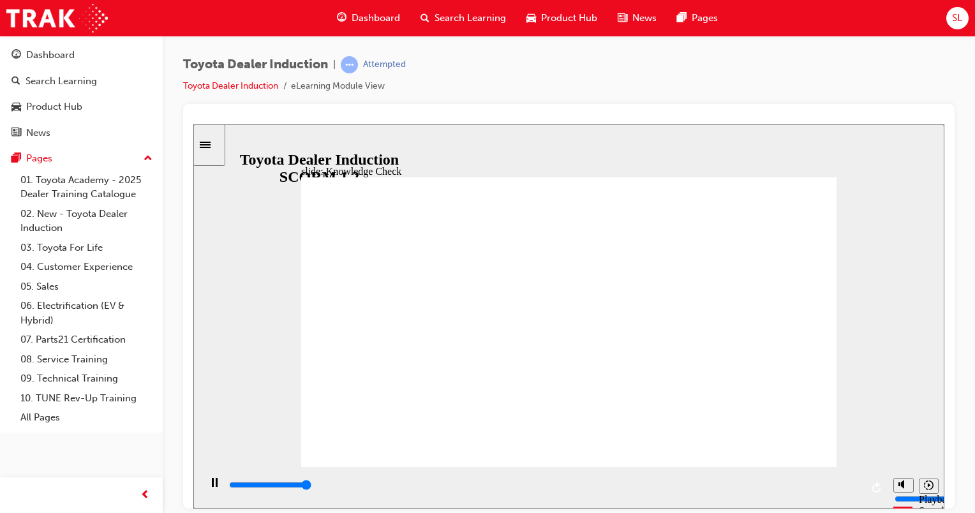
type input "5000"
radio input "true"
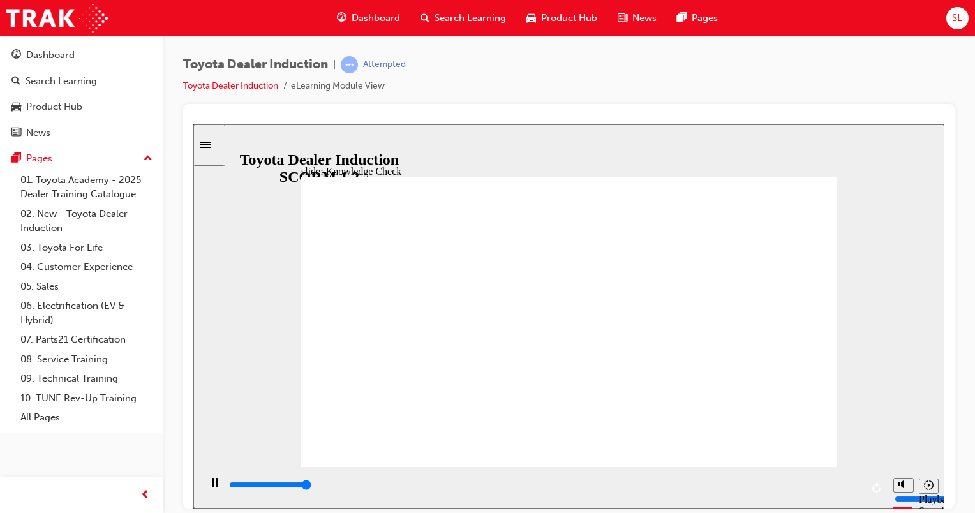
type input "5000"
radio input "true"
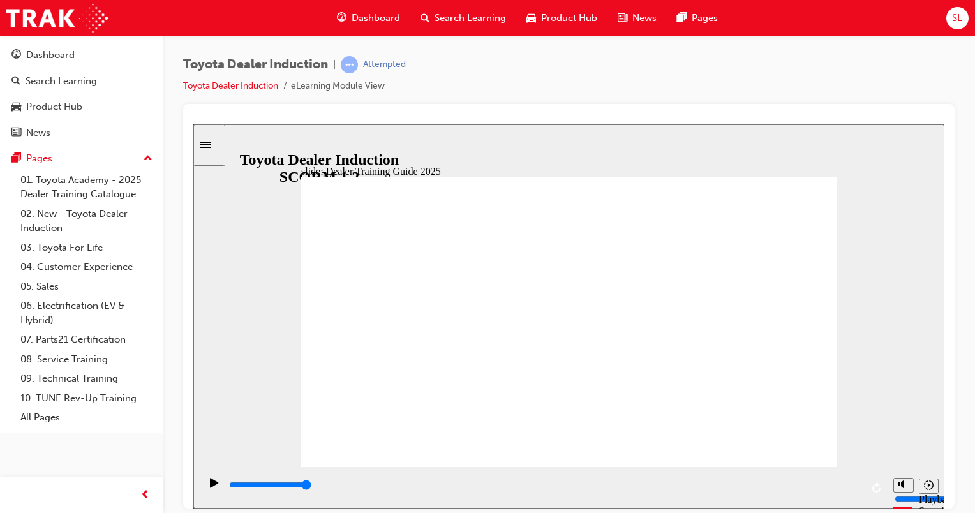
type input "5000"
radio input "true"
drag, startPoint x: 442, startPoint y: 336, endPoint x: 779, endPoint y: 193, distance: 366.1
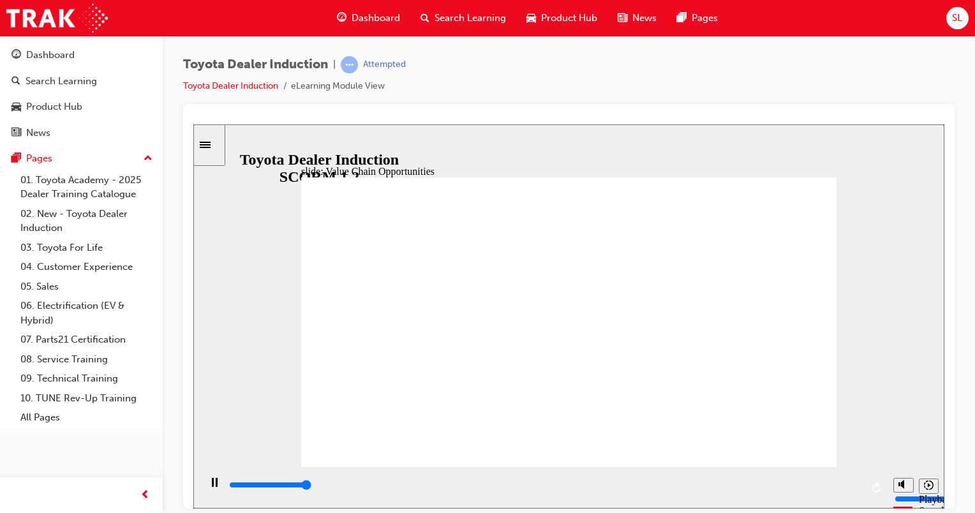
type input "11300"
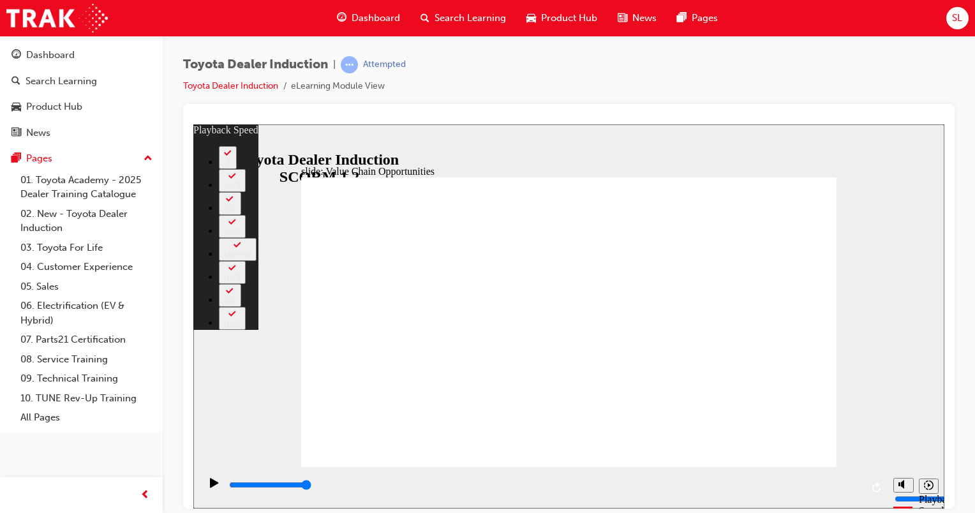
type input "64"
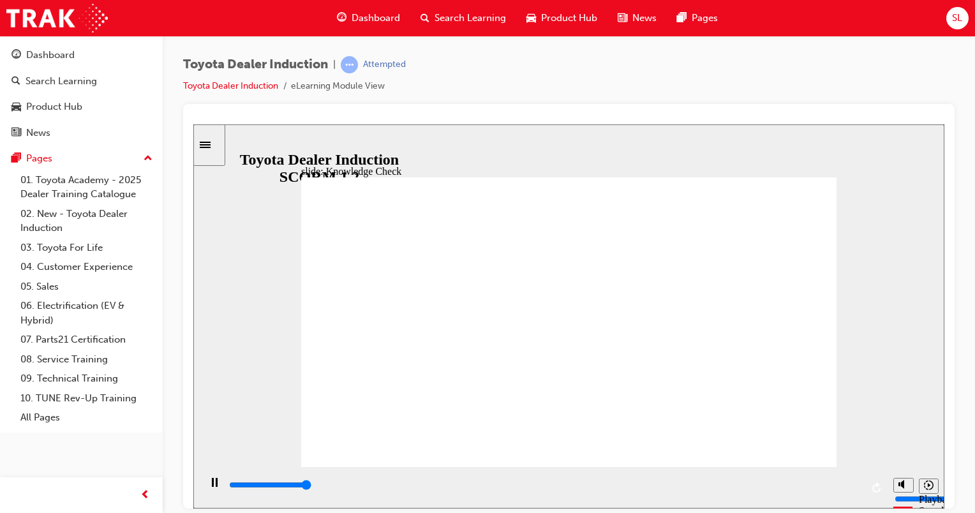
type input "5000"
radio input "true"
type input "5000"
radio input "true"
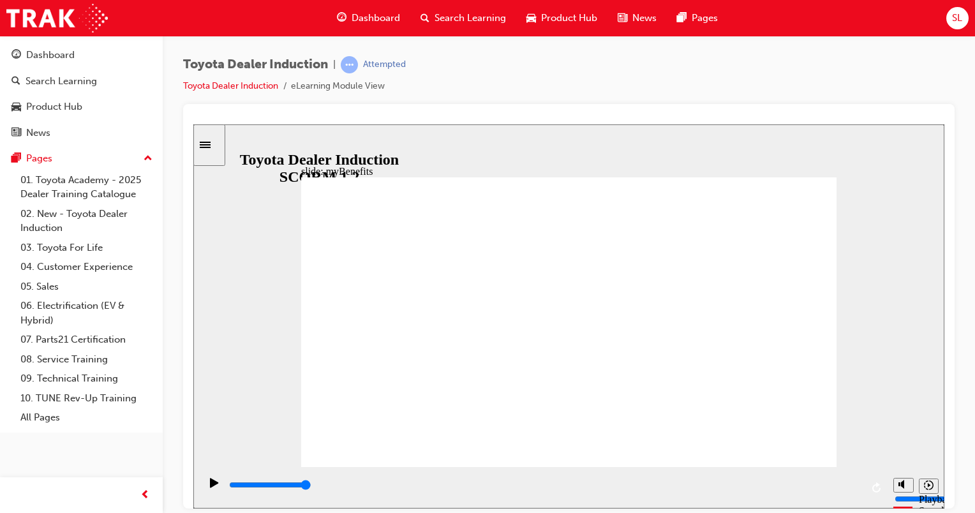
type input "2000"
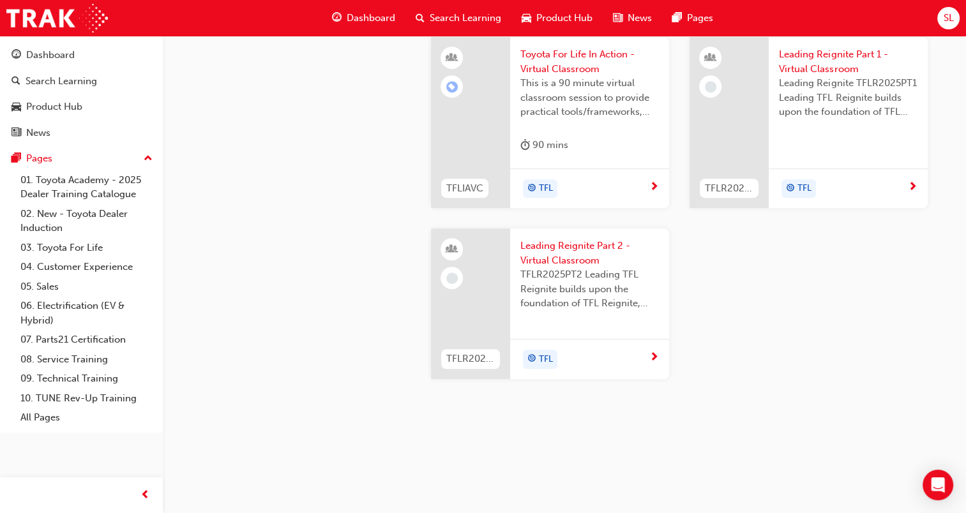
scroll to position [978, 0]
click at [932, 483] on icon "Open Intercom Messenger" at bounding box center [937, 485] width 15 height 17
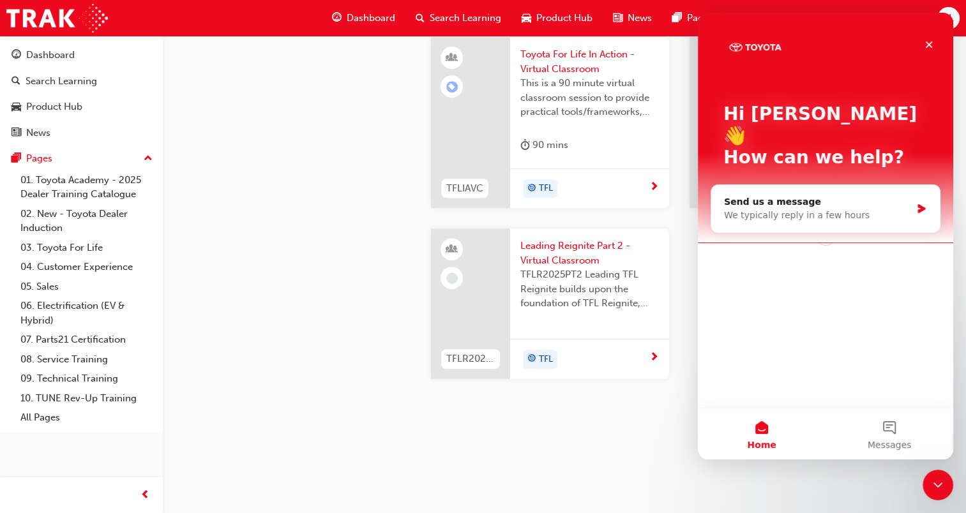
scroll to position [0, 0]
click at [927, 45] on icon "Close" at bounding box center [929, 44] width 7 height 7
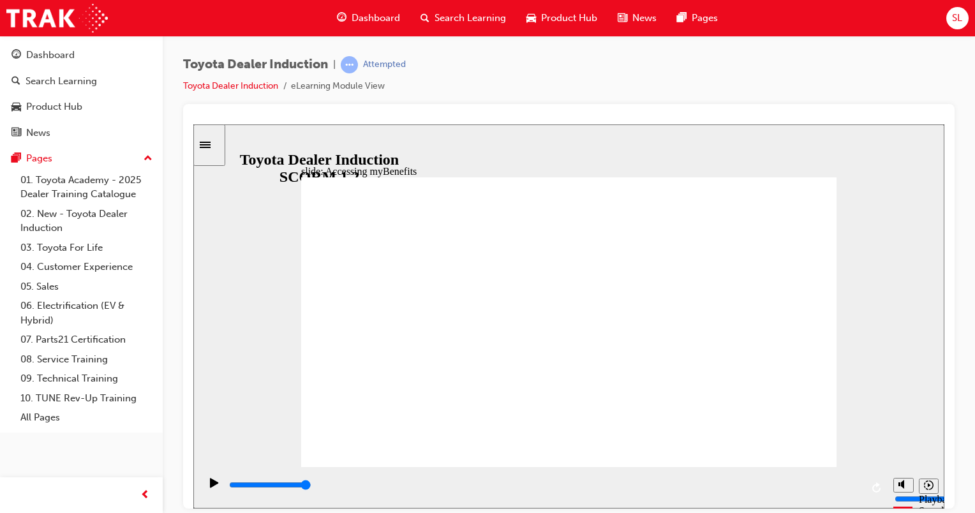
type input "5000"
type input "laptop"
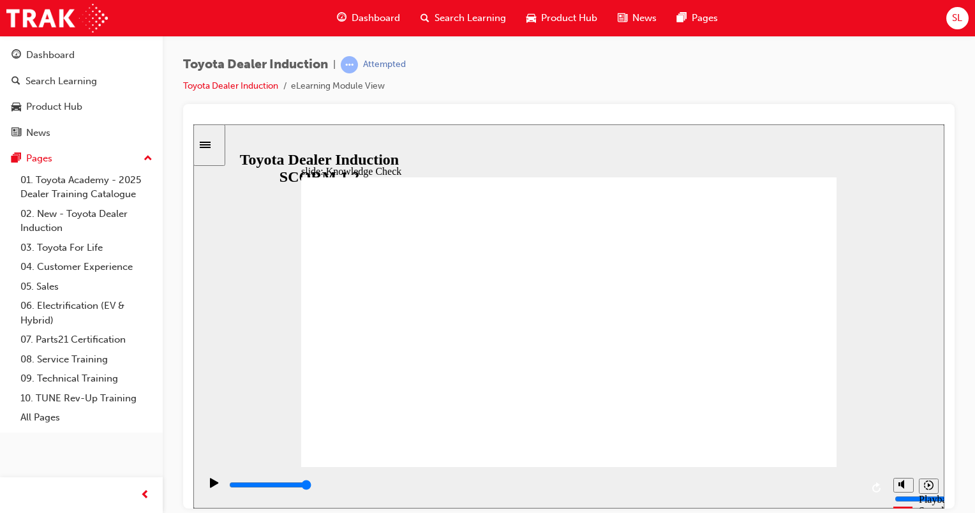
type input "laptop"
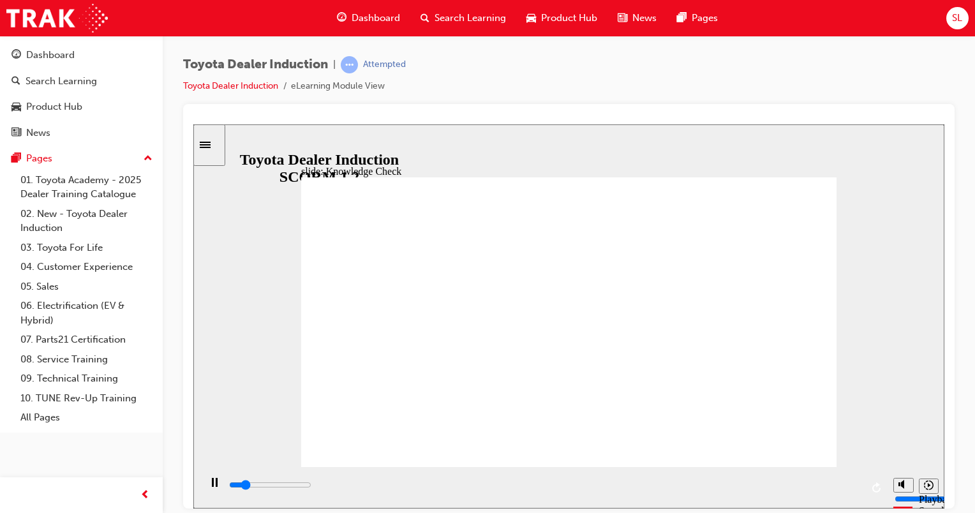
type input "800"
type input "laptop"
type input "5000"
type input "lapto"
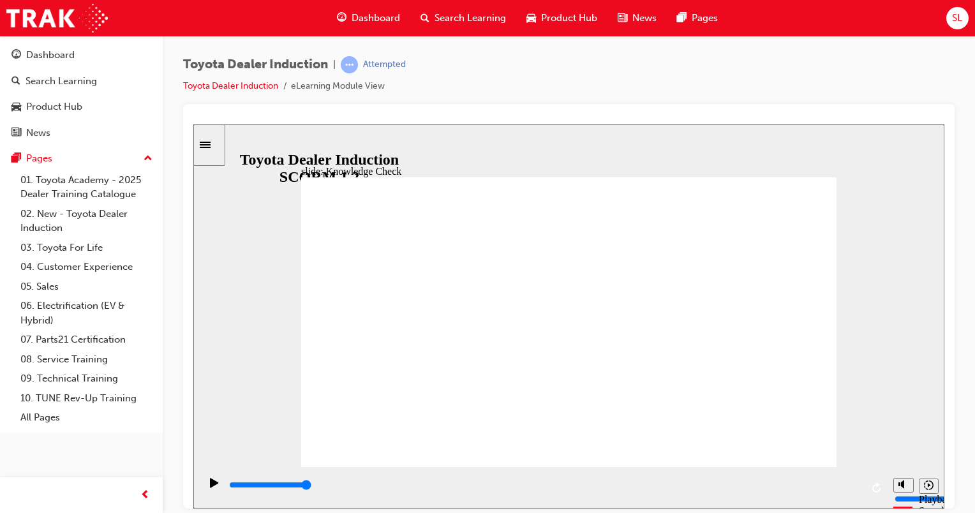
type input "lapto"
type input "lapt"
type input "lap"
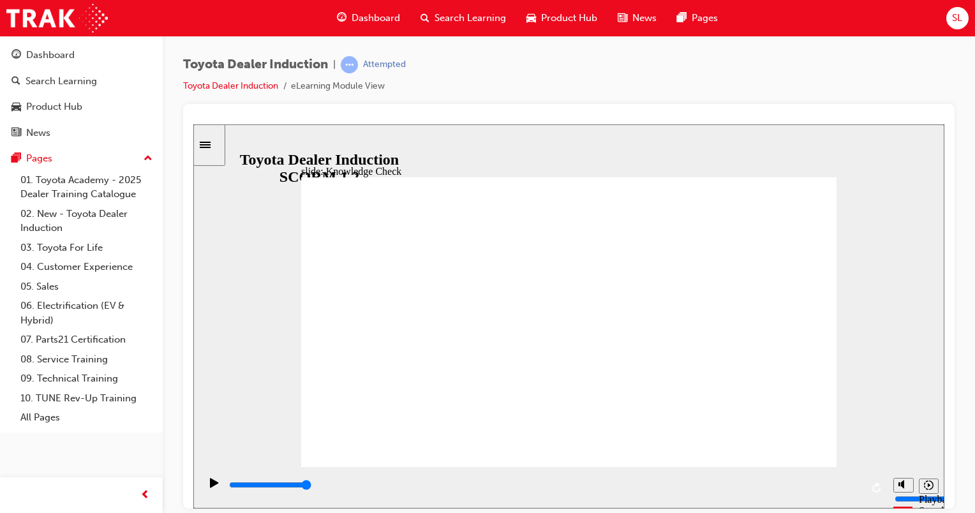
type input "la"
type input "l"
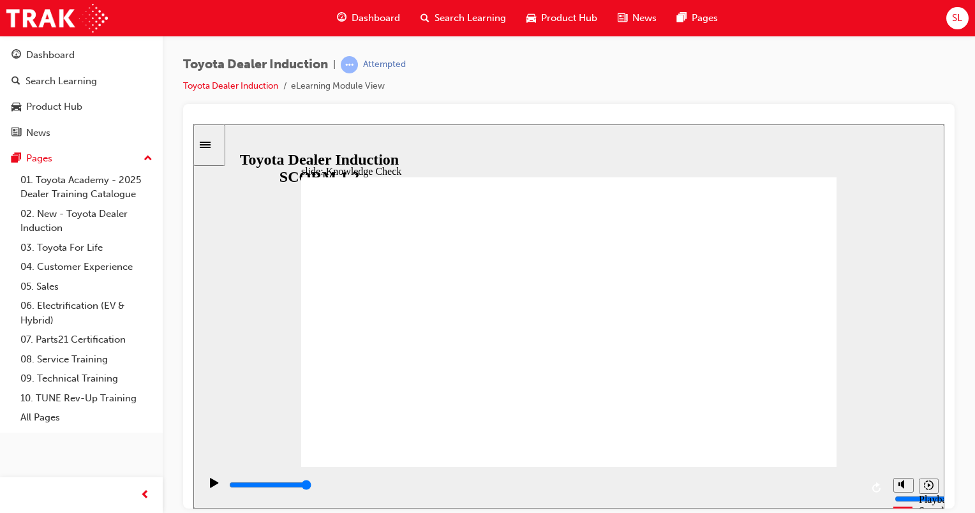
type input "a"
type input "ap"
type input "app"
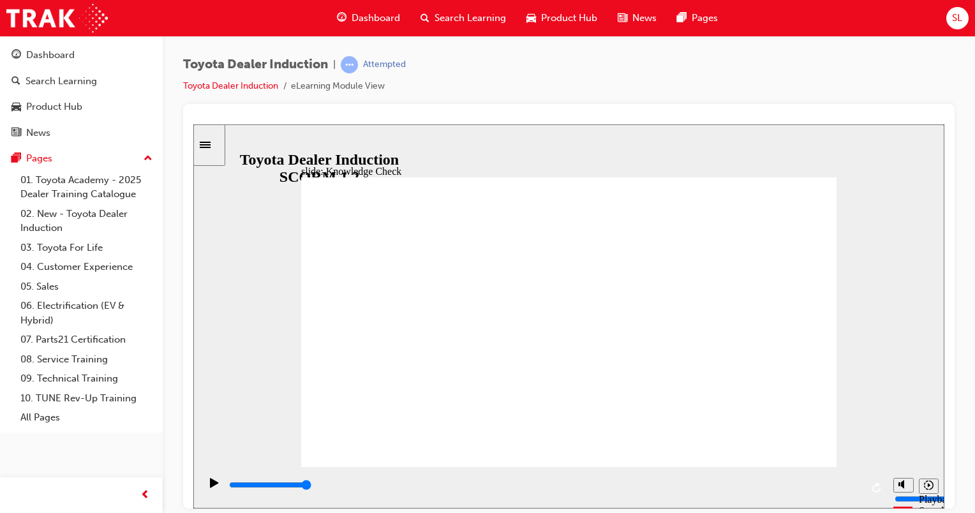
type input "app"
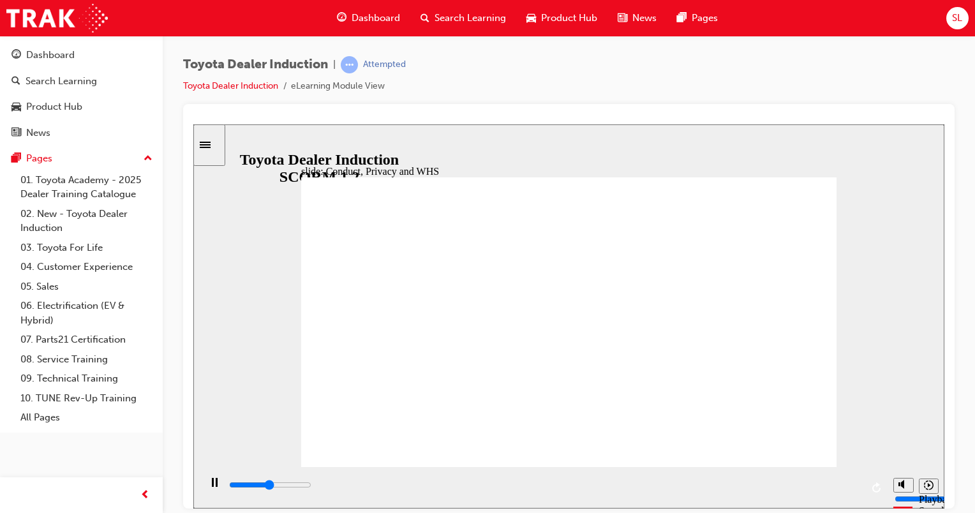
drag, startPoint x: 580, startPoint y: 364, endPoint x: 343, endPoint y: 428, distance: 244.6
type input "800"
type input "app"
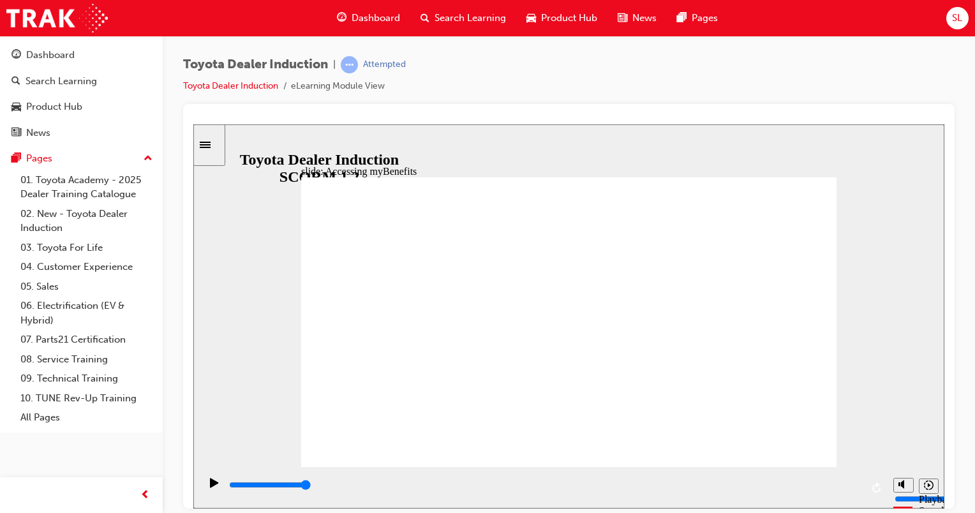
type input "800"
type input "app"
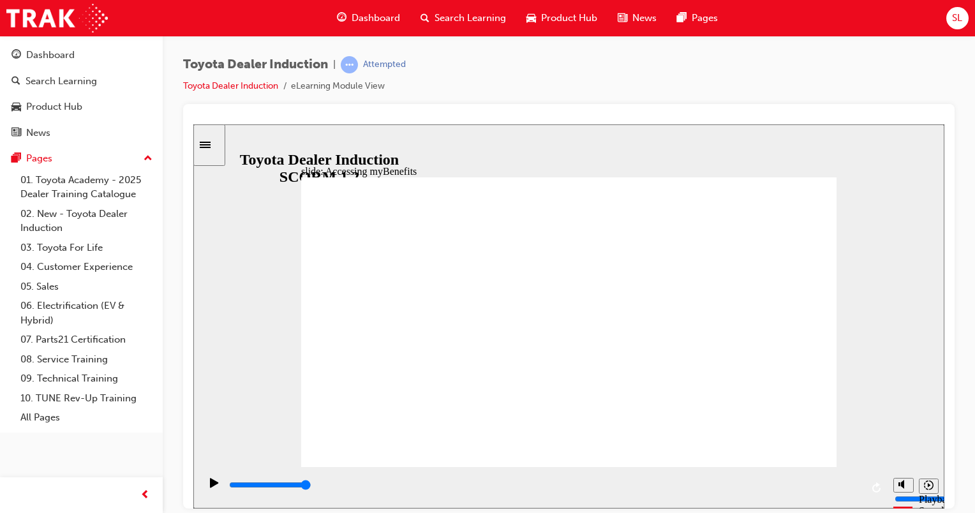
type input "800"
type input "app"
type input "3000"
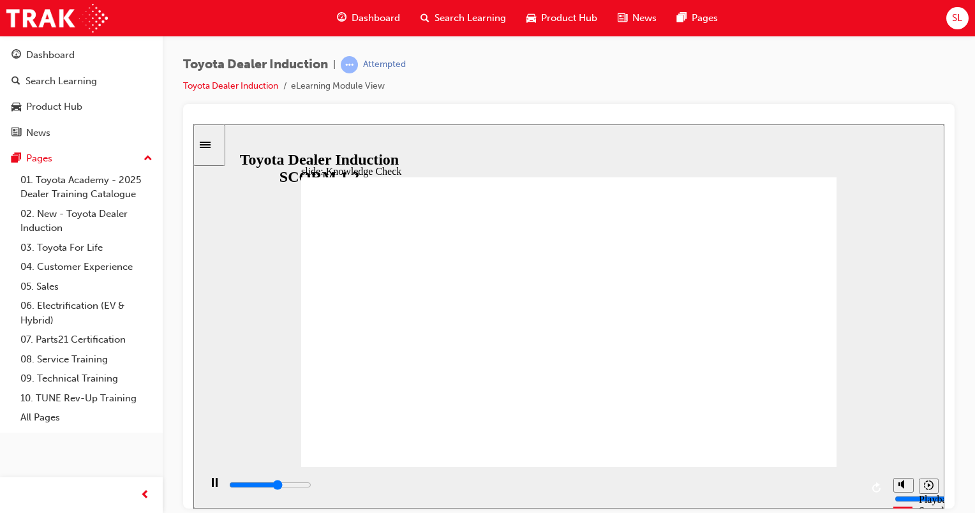
type input "ap"
type input "3200"
type input "a"
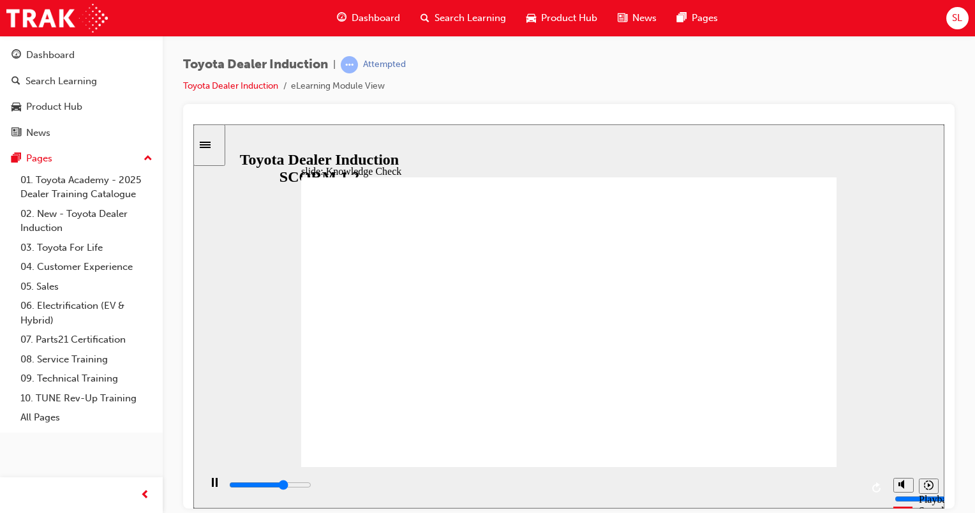
type input "3500"
type input "4400"
type input "E"
type input "5000"
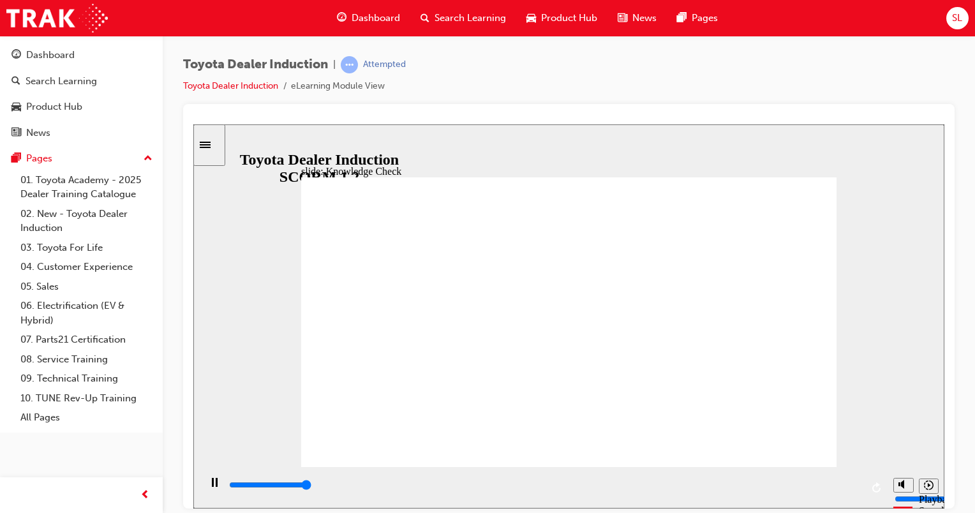
type input "En"
type input "Eng"
type input "Enga"
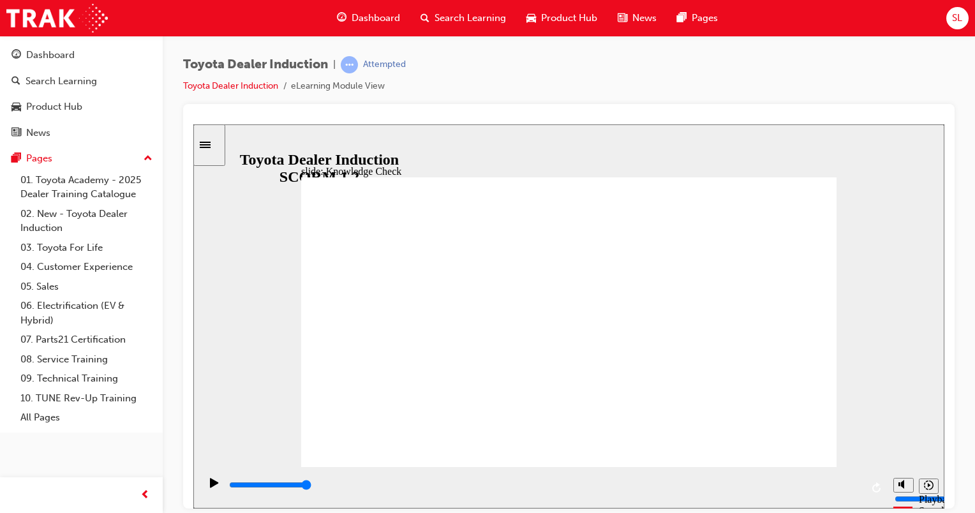
type input "Enga"
type input "Engag"
type input "Engage"
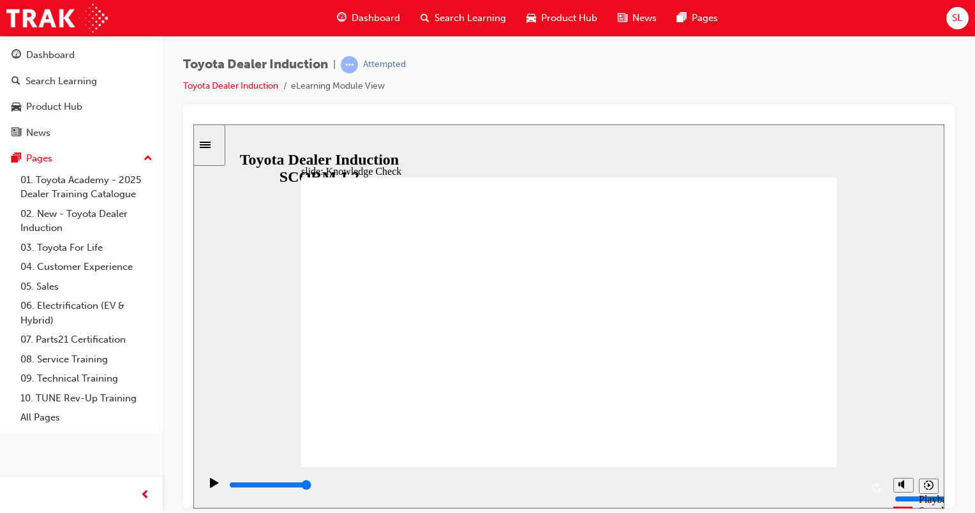
type input "Engage"
type input "Engage M"
type input "Engage Mo"
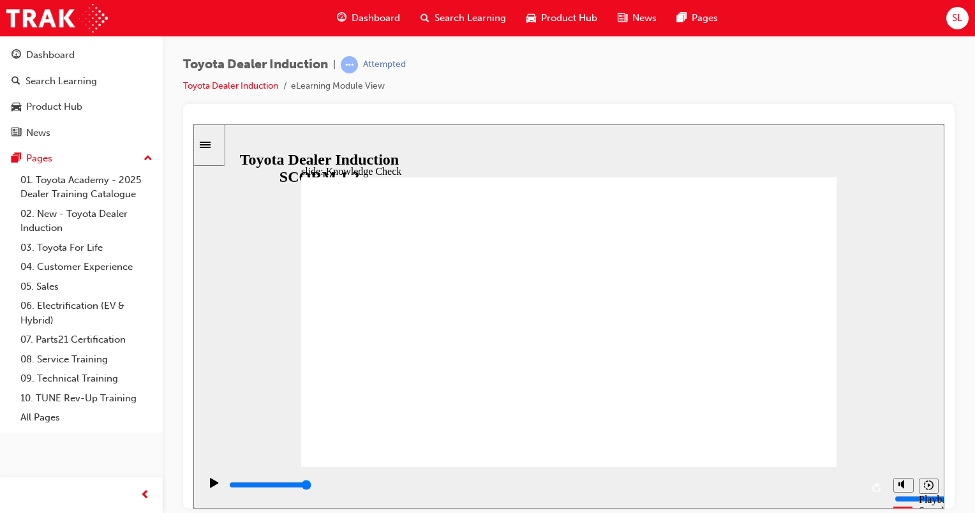
type input "Engage Mo"
type input "Engage Mob"
type input "Engage Mobi"
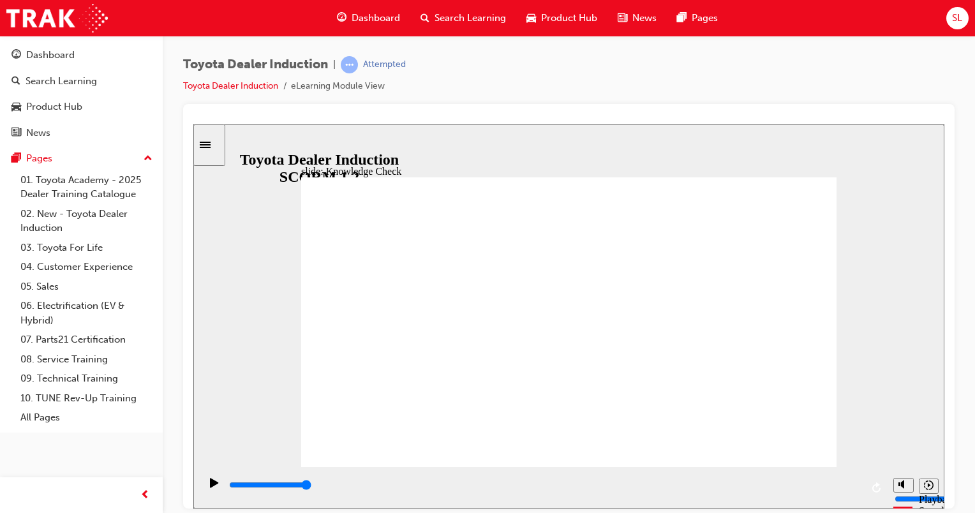
type input "Engage Mobil"
type input "Engage Mobile"
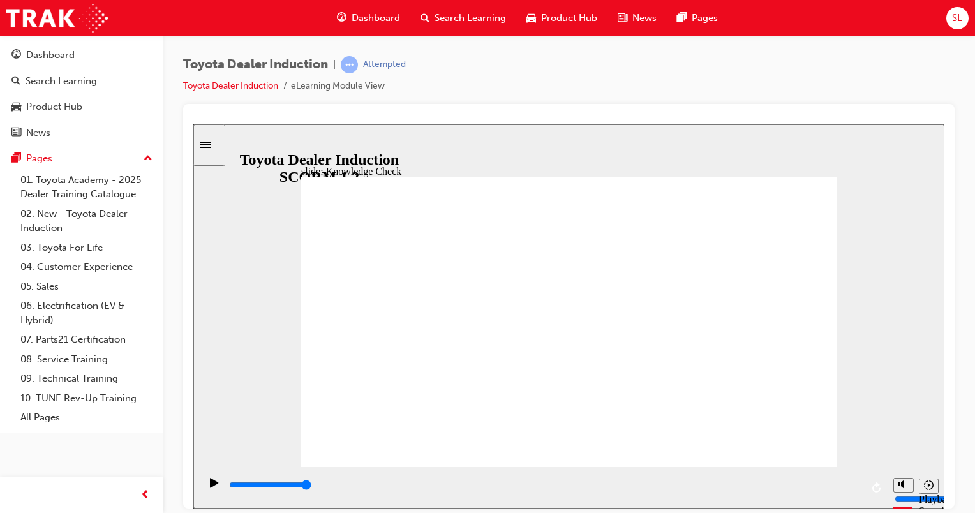
type input "Engage Mobile"
type input "Engage Mobile a"
type input "Engage Mobile ap"
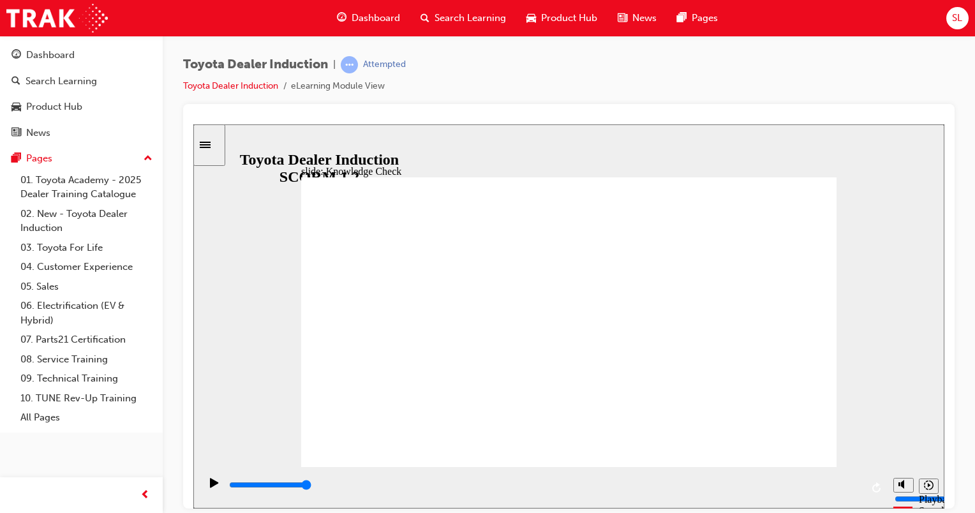
type input "Engage Mobile app"
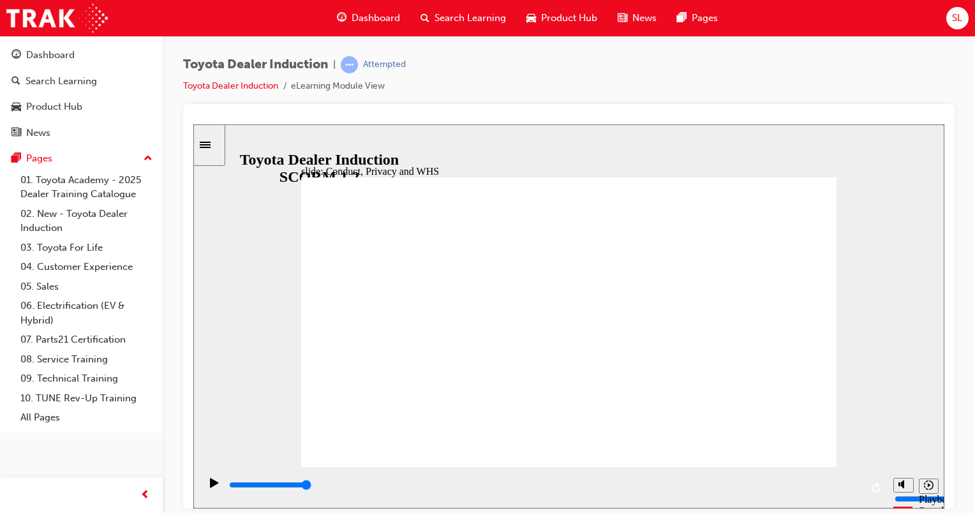
type input "800"
type input "Engage Mobile app"
type input "4900"
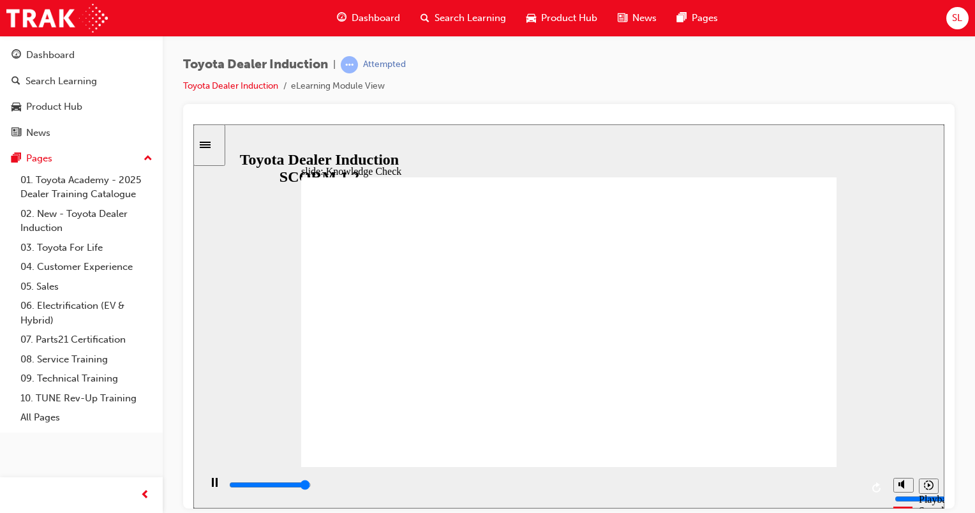
type input "Engage Mobile ap"
type input "5000"
type input "Engage Mobile a"
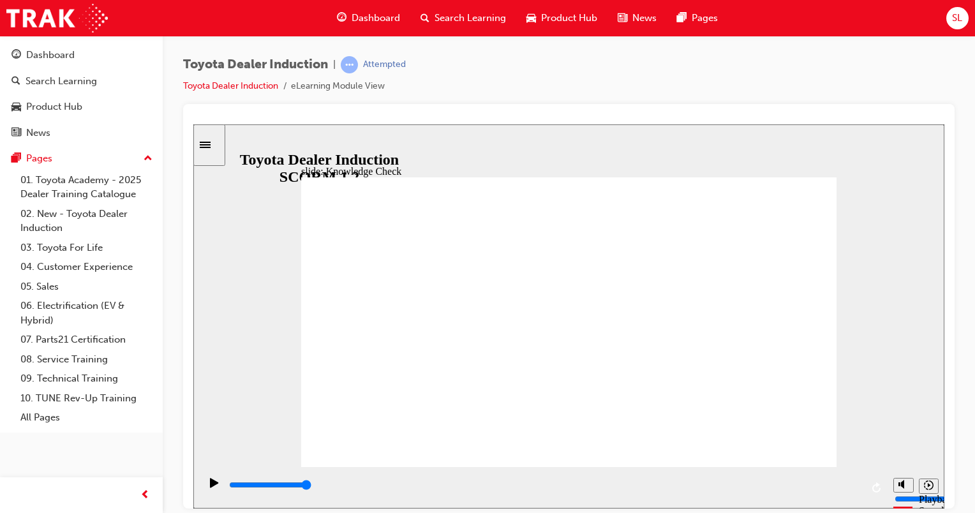
type input "Engage Mobile"
type input "Engage Mobil"
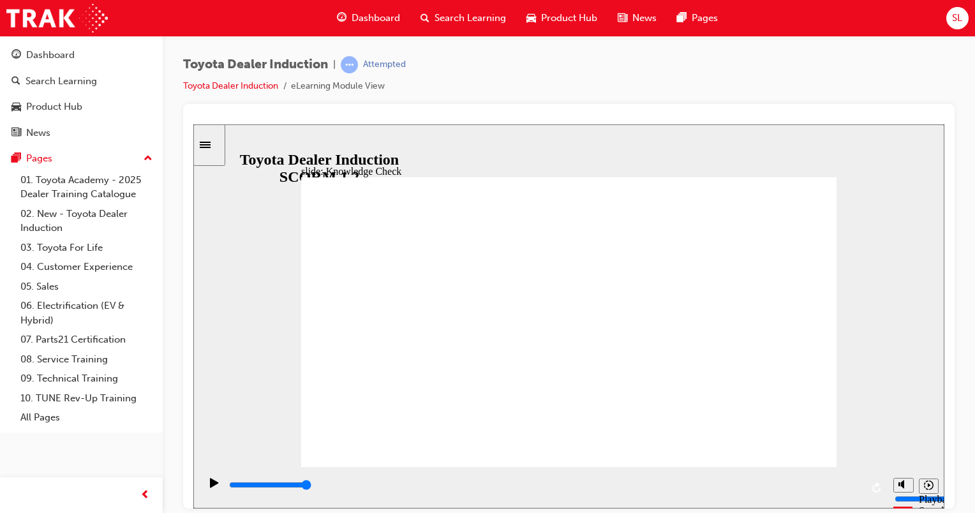
type input "Engage Mobil"
type input "Engage Mobi"
type input "Engage Mob"
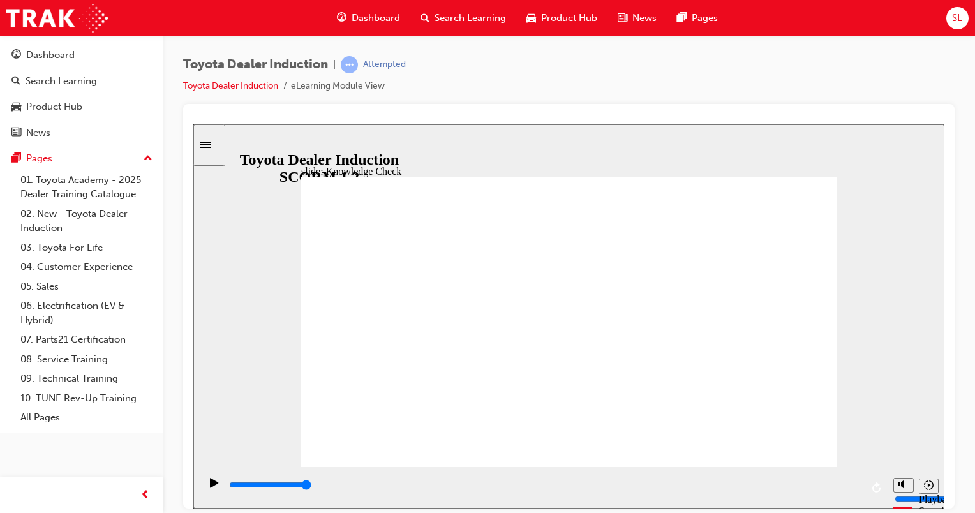
type input "Engage Mo"
type input "Engage M"
type input "Engage"
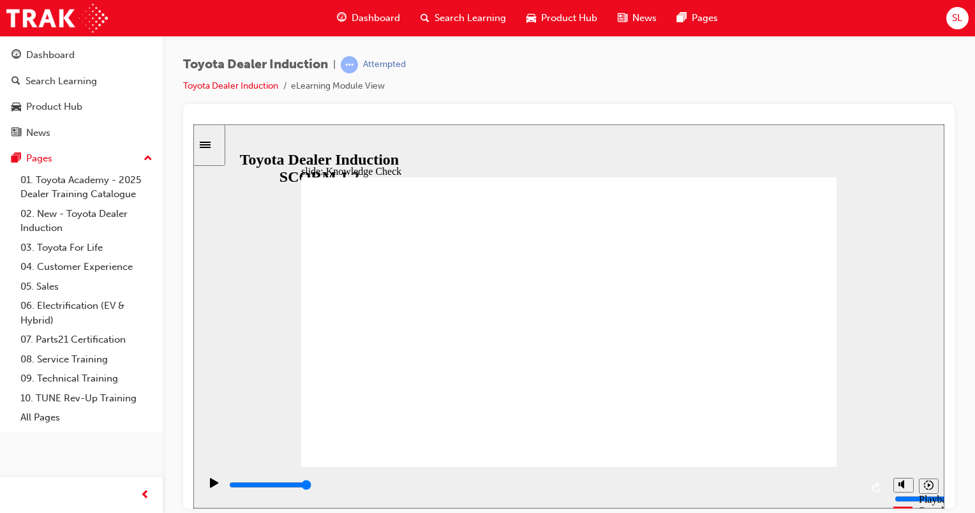
type input "Engage"
type input "Engag"
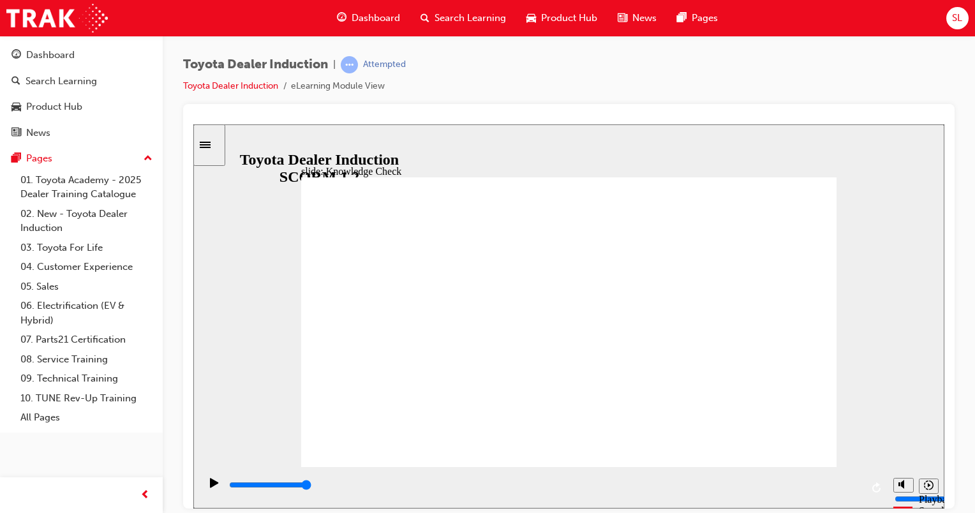
type input "Enga"
type input "Eng"
type input "En"
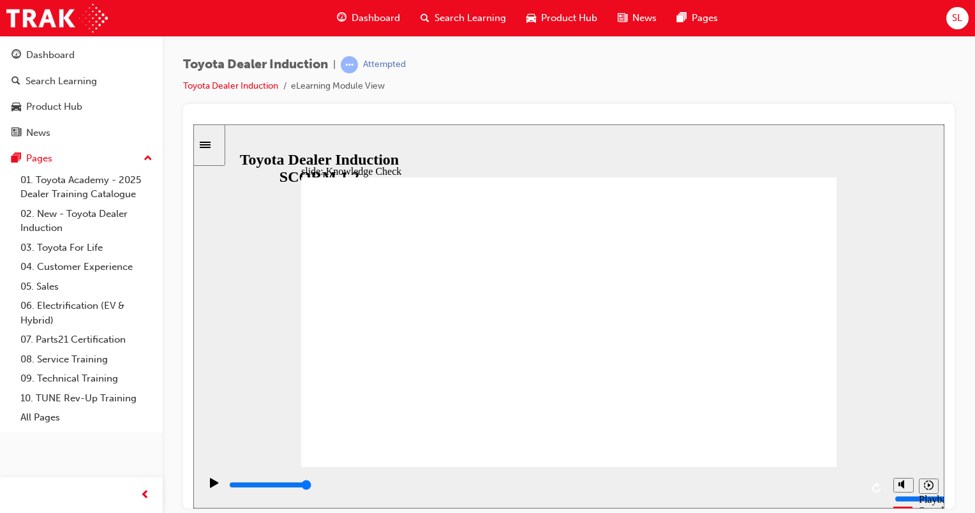
type input "En"
type input "E"
type input "T"
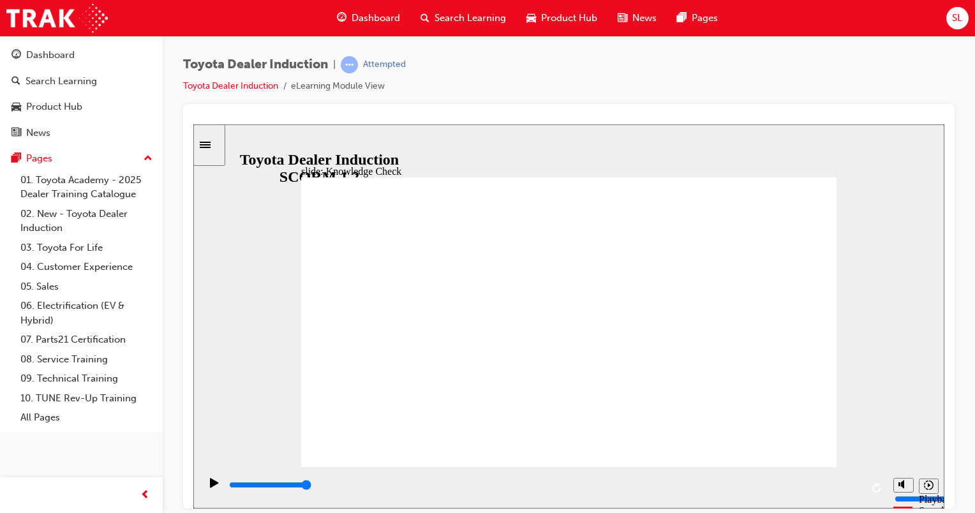
type input "To"
type input "Toy"
type input "Toyo"
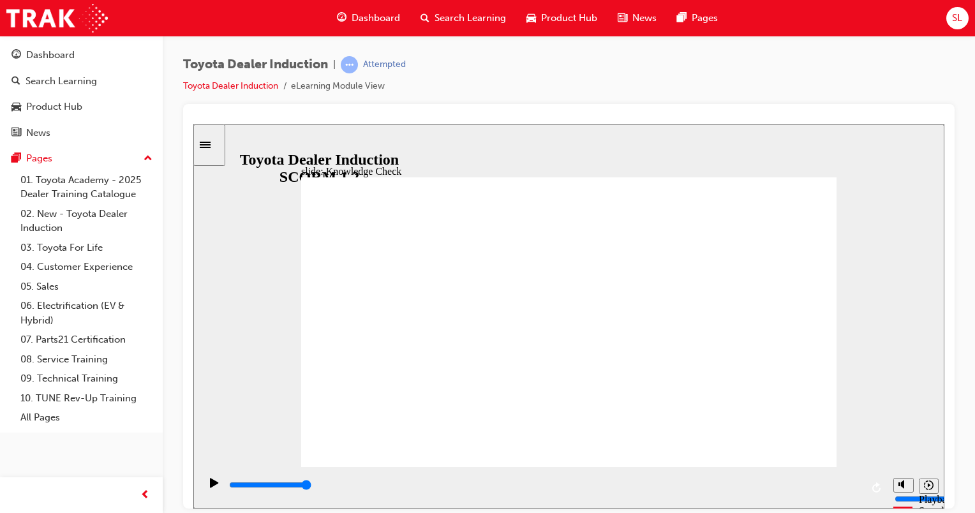
type input "Toyo"
type input "Toyot"
type input "Toyota"
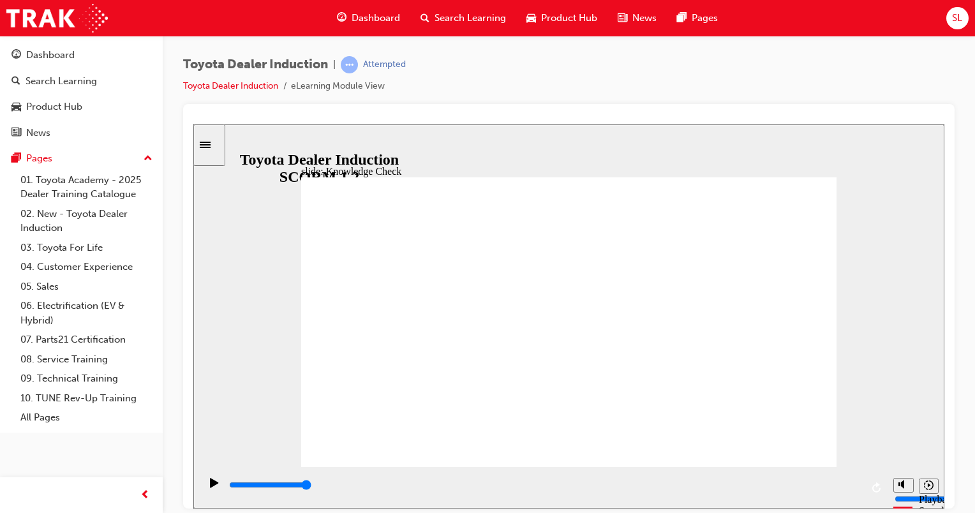
type input "Toyota"
type input "Toyota E"
type input "Toyota En"
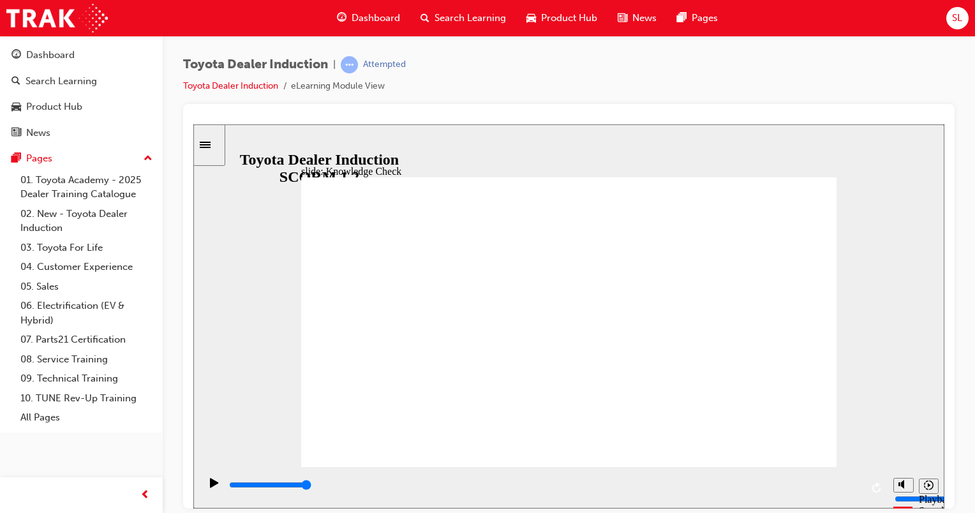
type input "Toyota En"
type input "Toyota Eng"
type input "Toyota Enga"
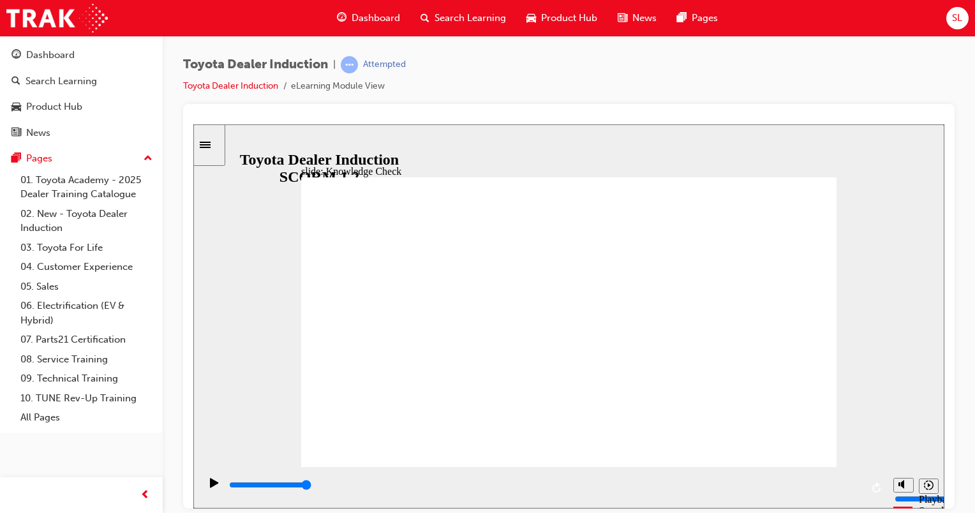
type input "Toyota Engag"
type input "Toyota Engage"
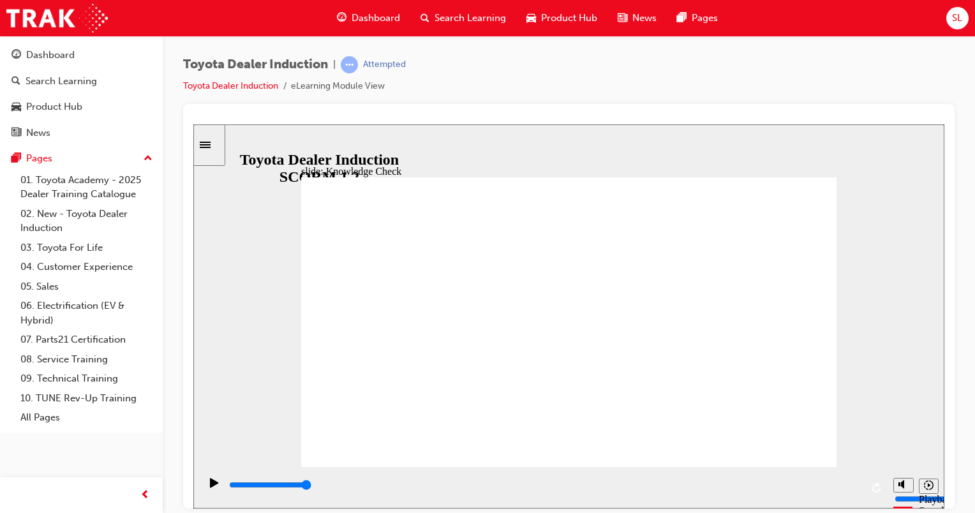
type input "Toyota Engage"
type input "Toyota Engage a"
type input "Toyota Engage ap"
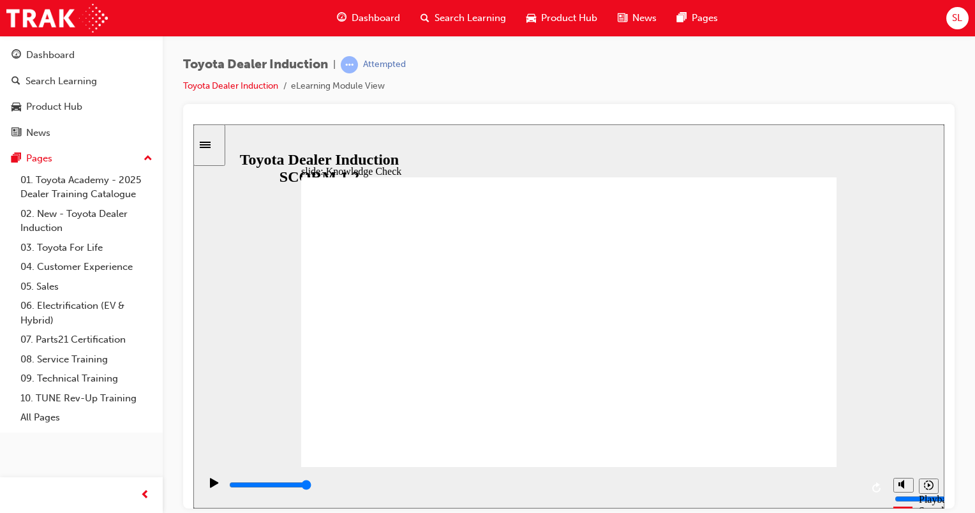
type input "Toyota Engage app"
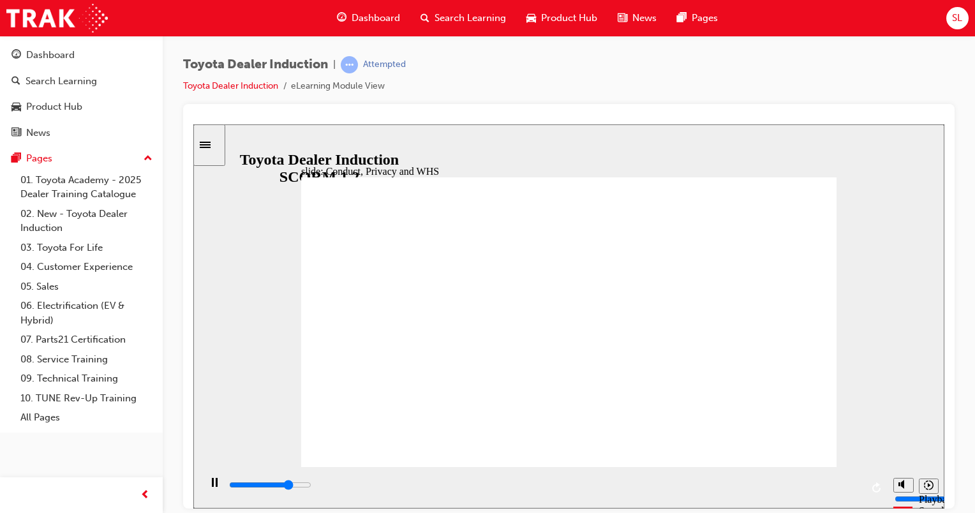
type input "8400"
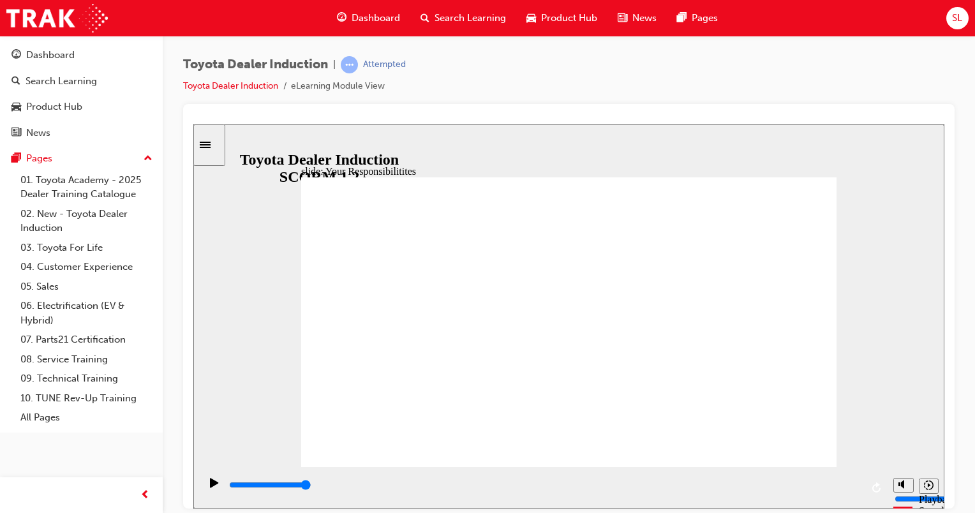
checkbox input "true"
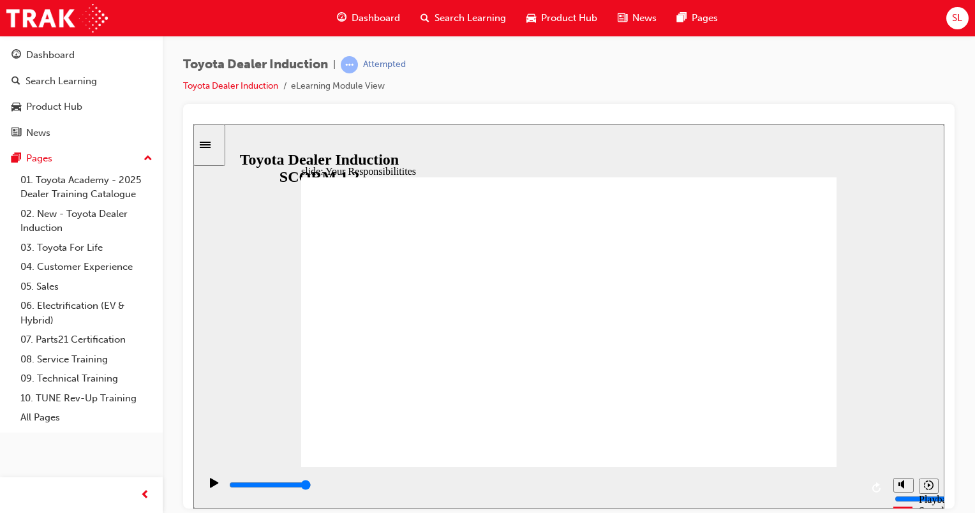
checkbox input "true"
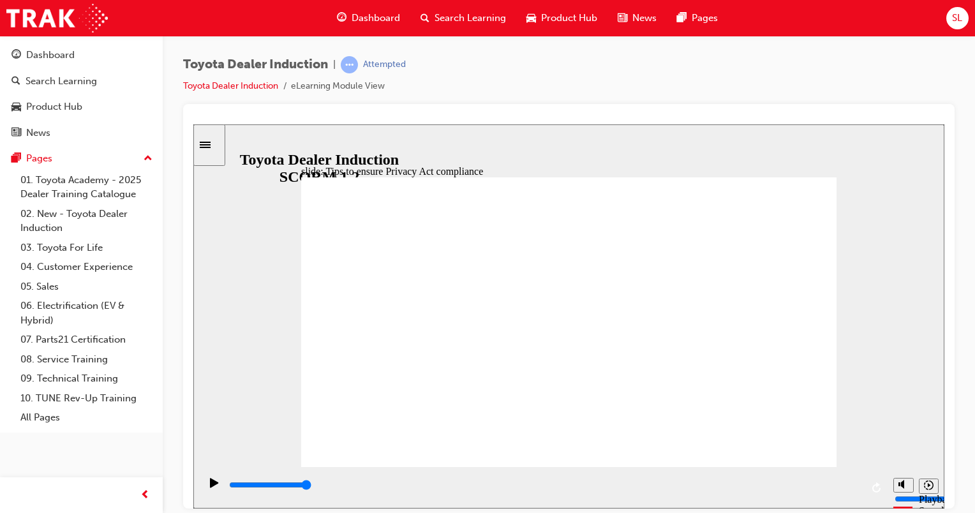
type input "5000"
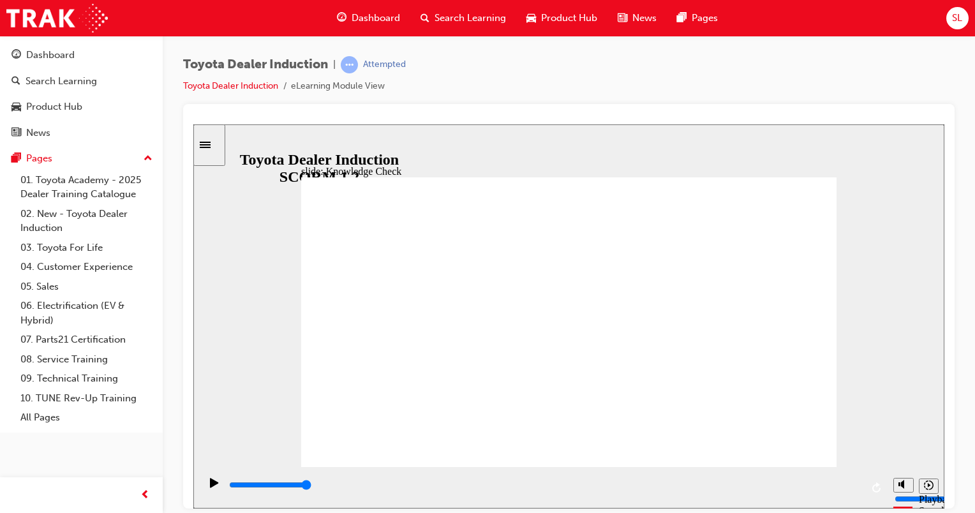
checkbox input "true"
drag, startPoint x: 442, startPoint y: 333, endPoint x: 442, endPoint y: 317, distance: 16.0
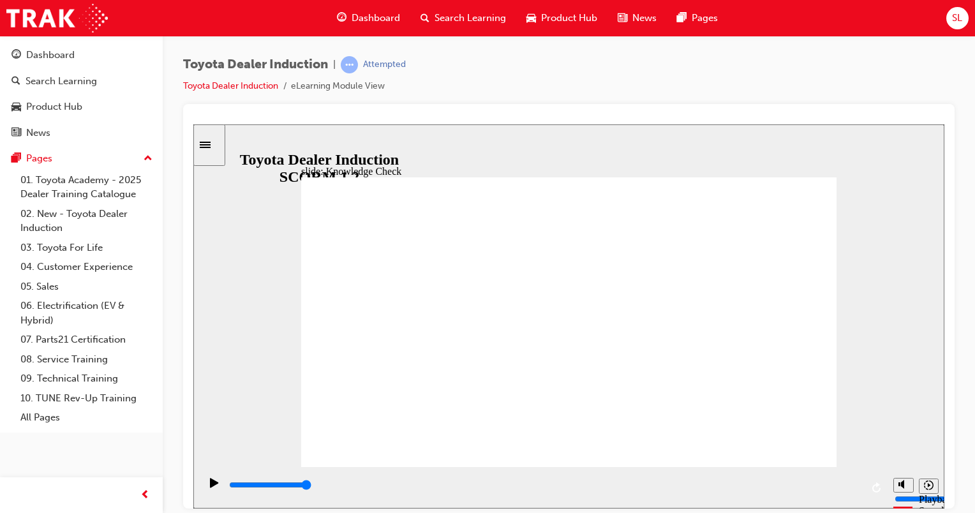
checkbox input "true"
type input "2100"
checkbox input "true"
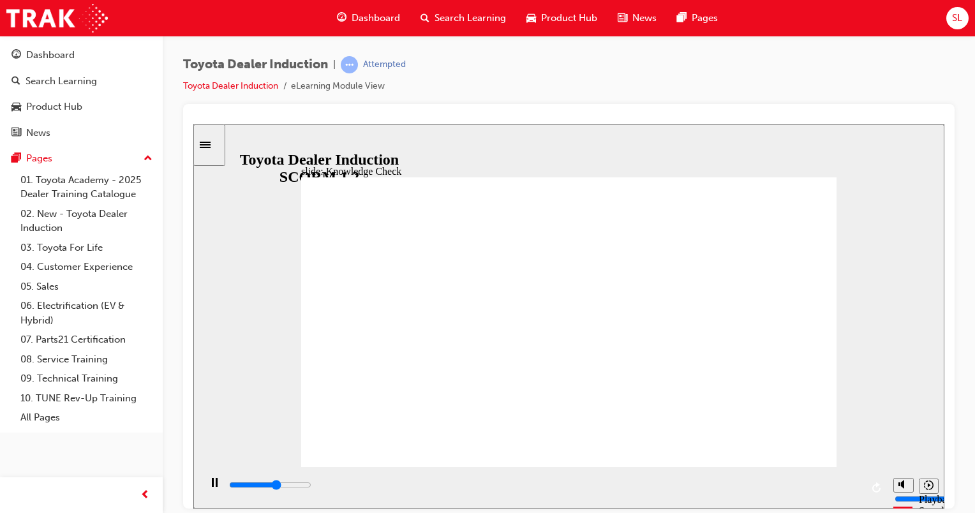
type input "2900"
checkbox input "true"
type input "3600"
checkbox input "true"
type input "4300"
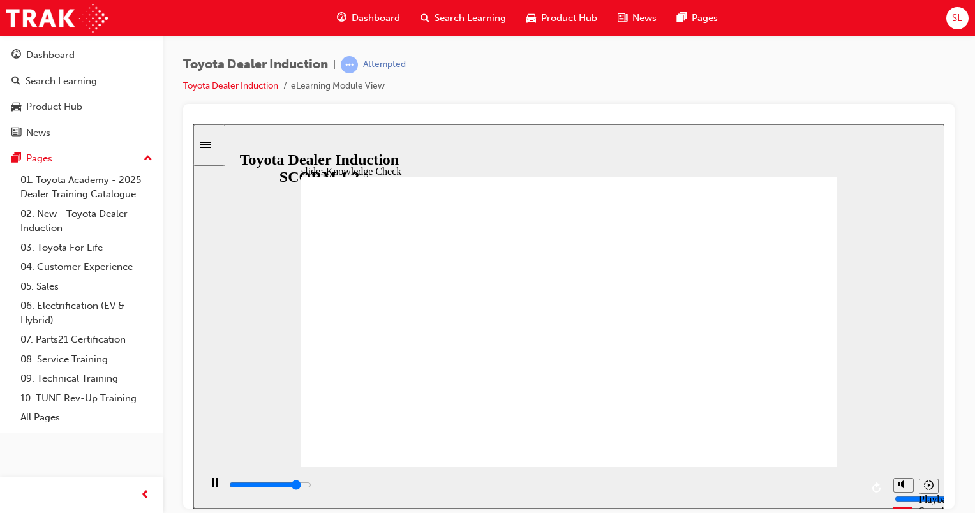
checkbox input "true"
type input "4900"
checkbox input "true"
type input "5000"
checkbox input "true"
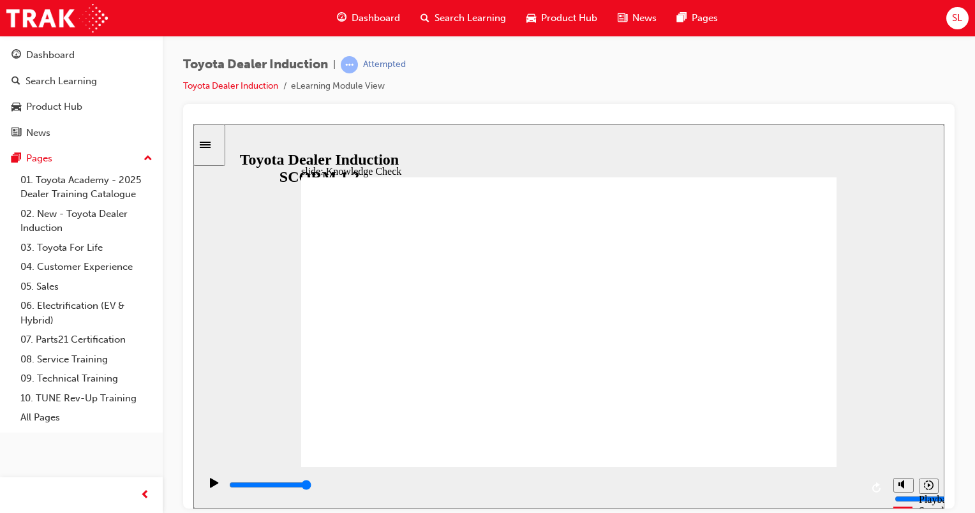
type input "5000"
radio input "true"
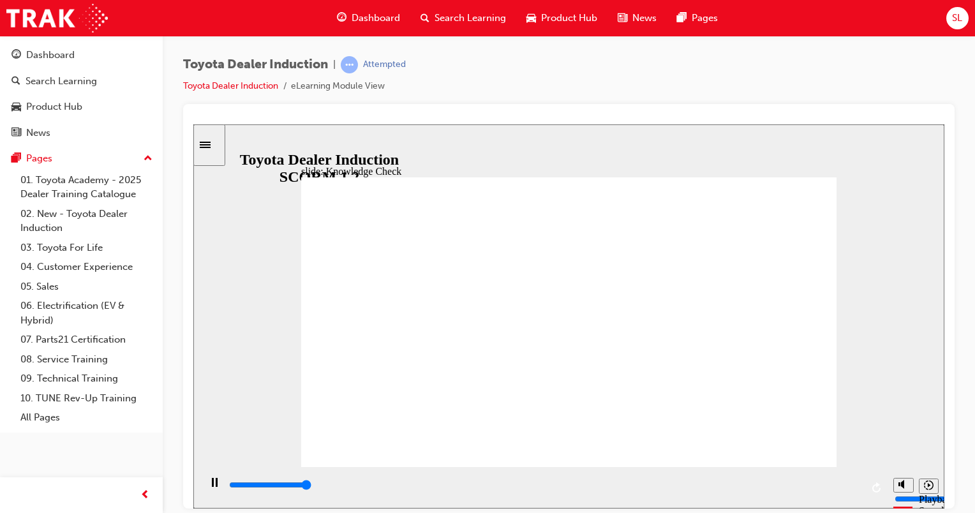
type input "5000"
checkbox input "true"
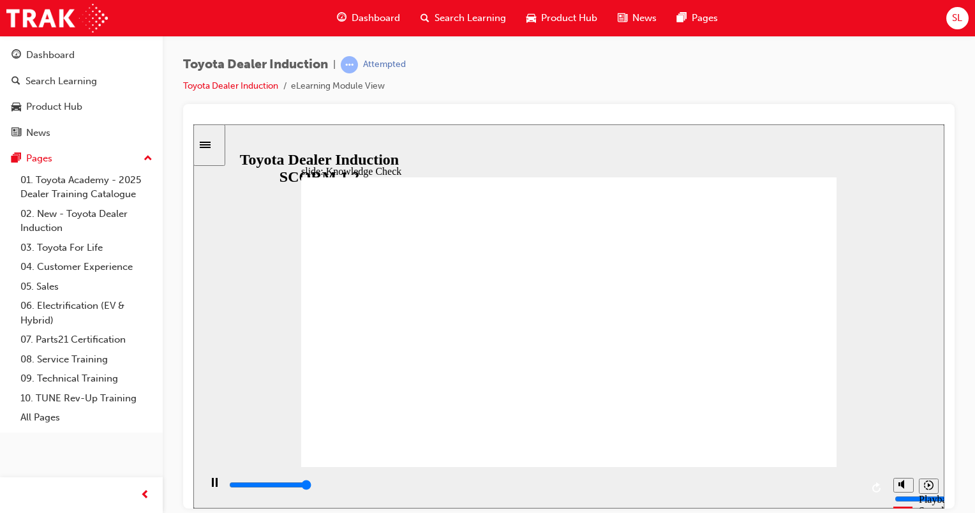
type input "5000"
checkbox input "true"
type input "1000"
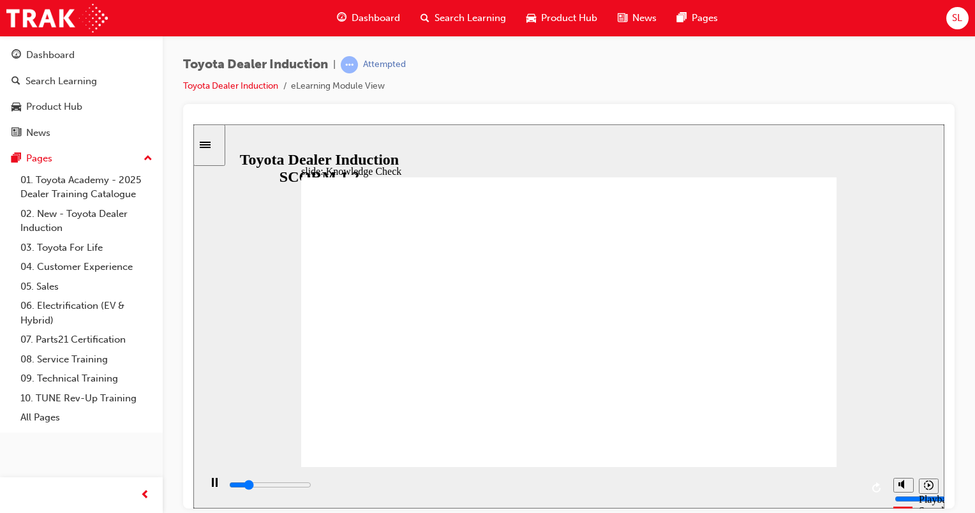
checkbox input "true"
type input "1500"
checkbox input "true"
type input "1900"
checkbox input "true"
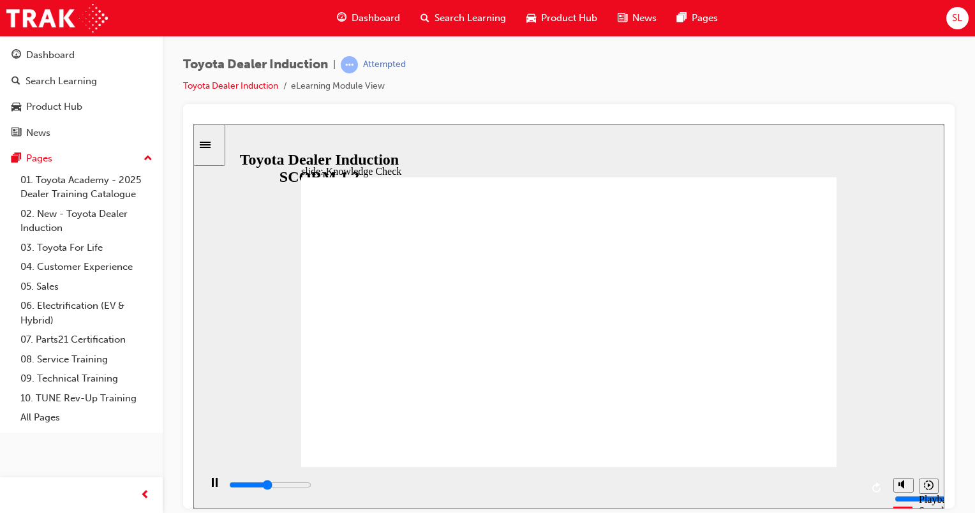
type input "2400"
checkbox input "true"
type input "9900"
